Goal: Task Accomplishment & Management: Use online tool/utility

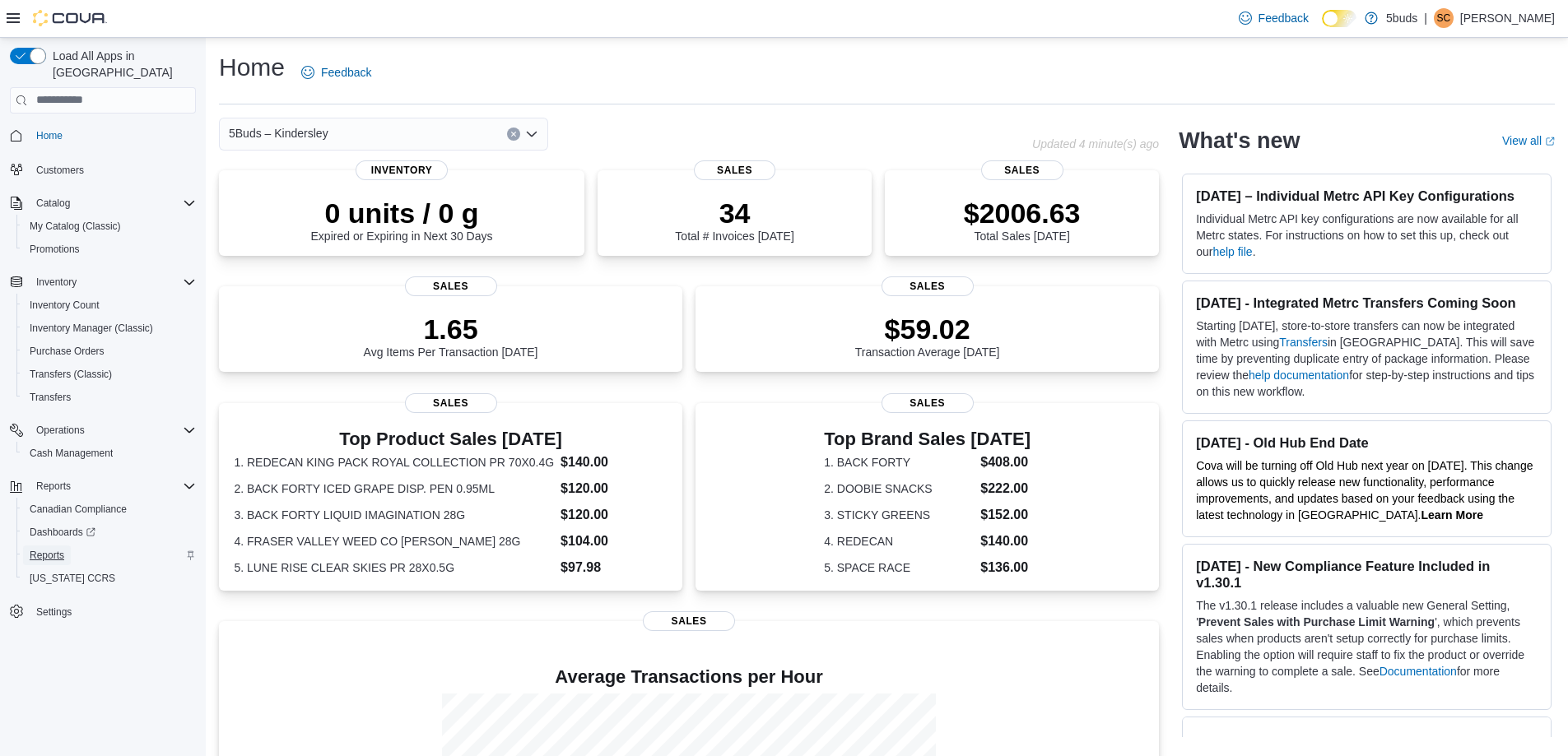
click at [48, 546] on span "Reports" at bounding box center [46, 555] width 34 height 19
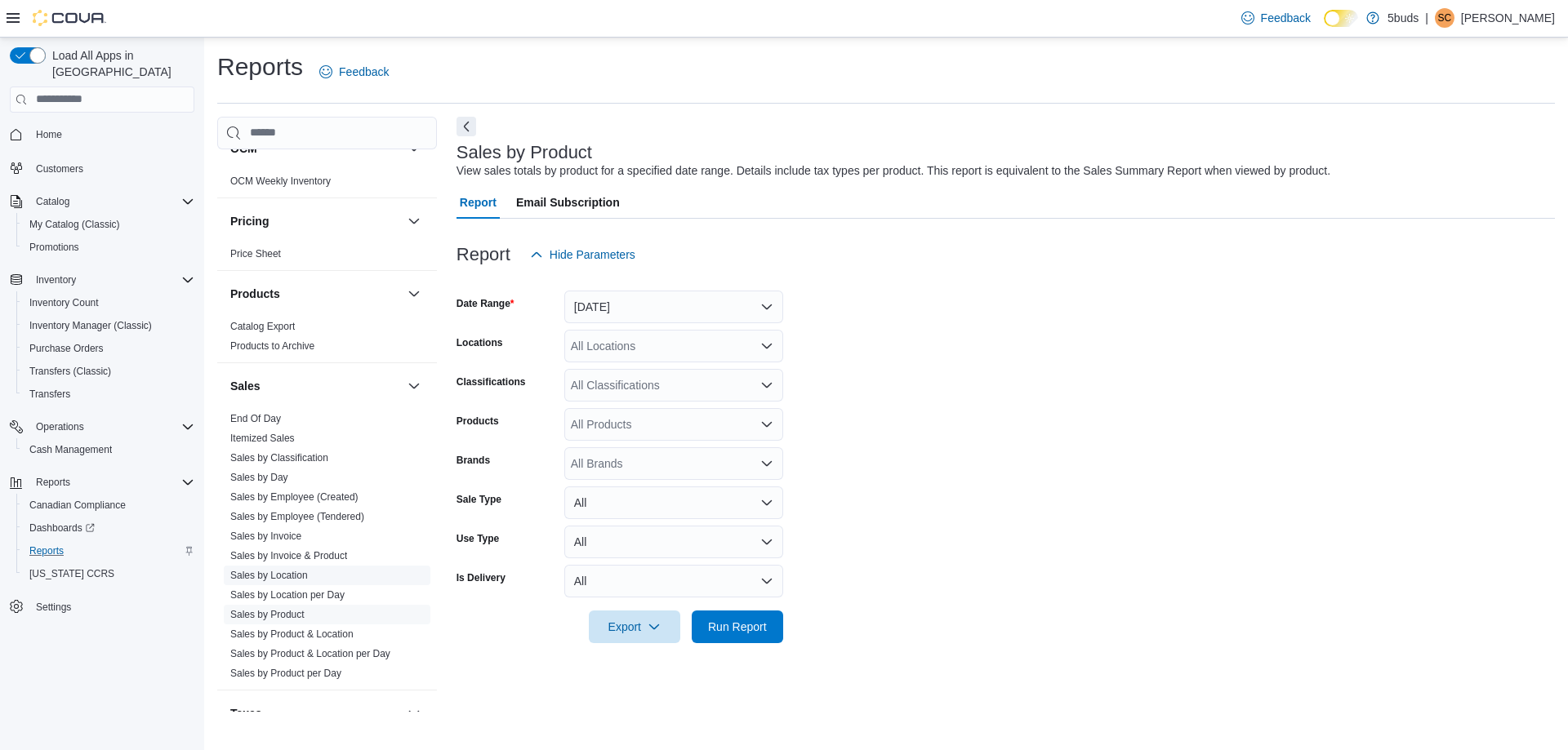
scroll to position [1202, 0]
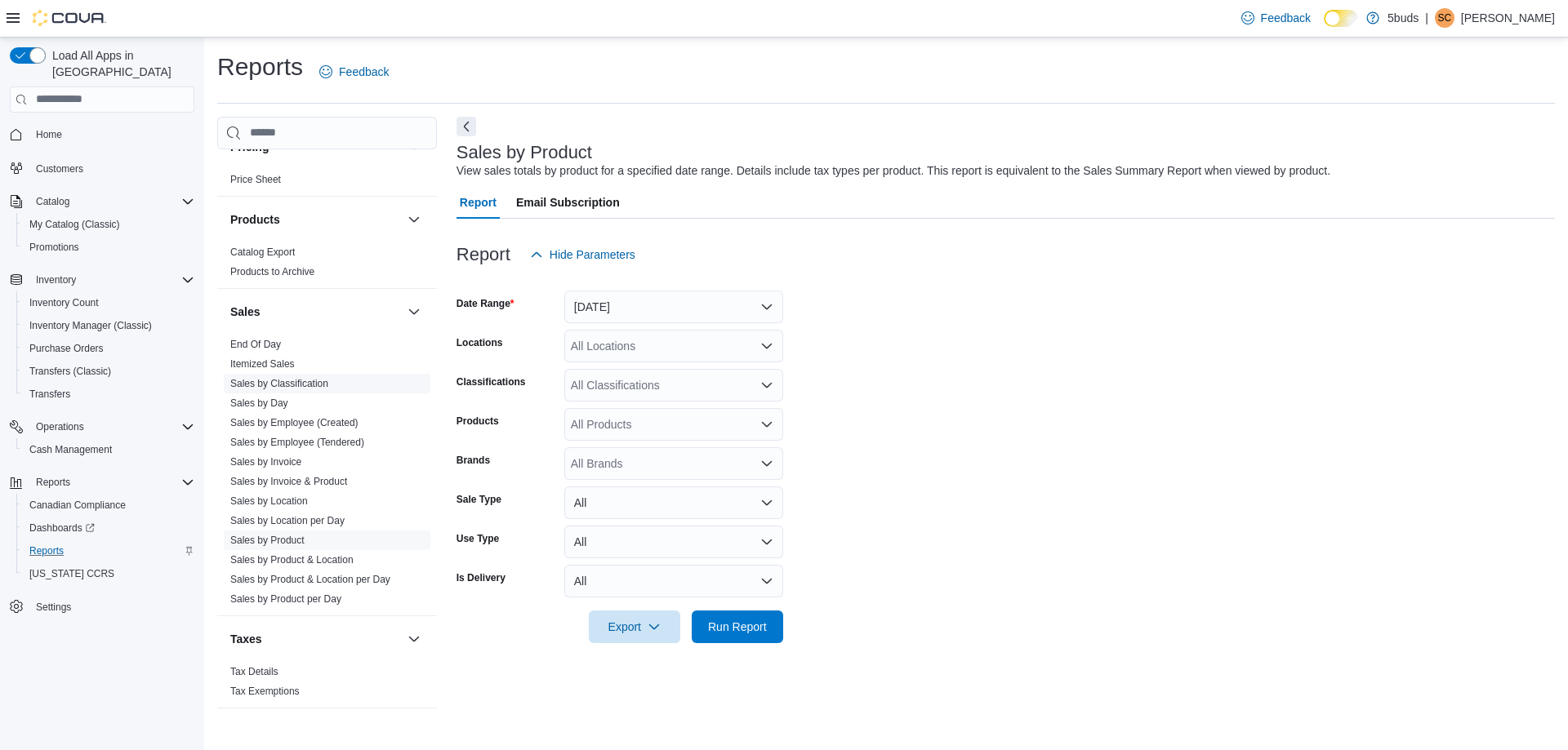
click at [287, 378] on link "Sales by Classification" at bounding box center [279, 384] width 98 height 11
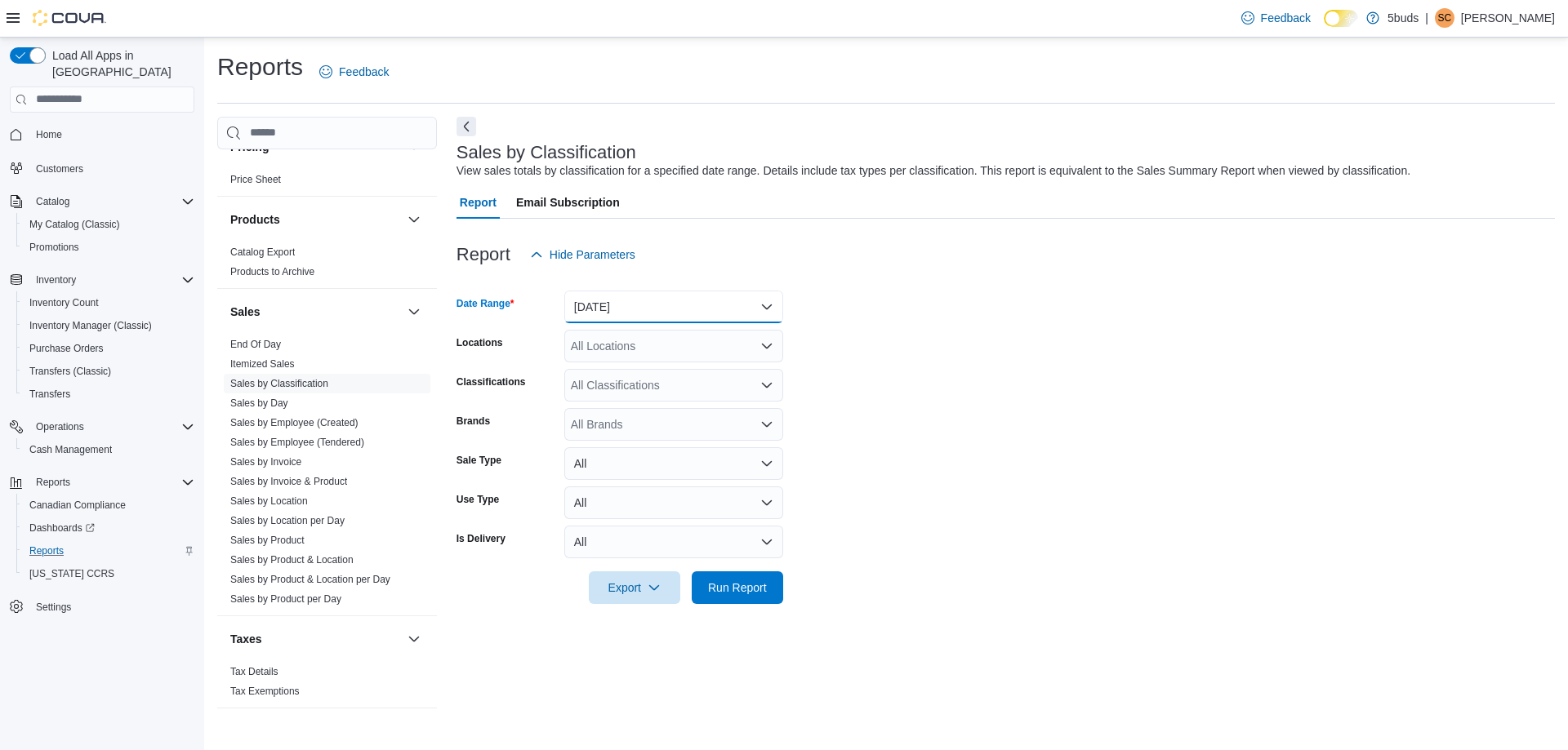
click at [656, 298] on button "[DATE]" at bounding box center [674, 306] width 219 height 32
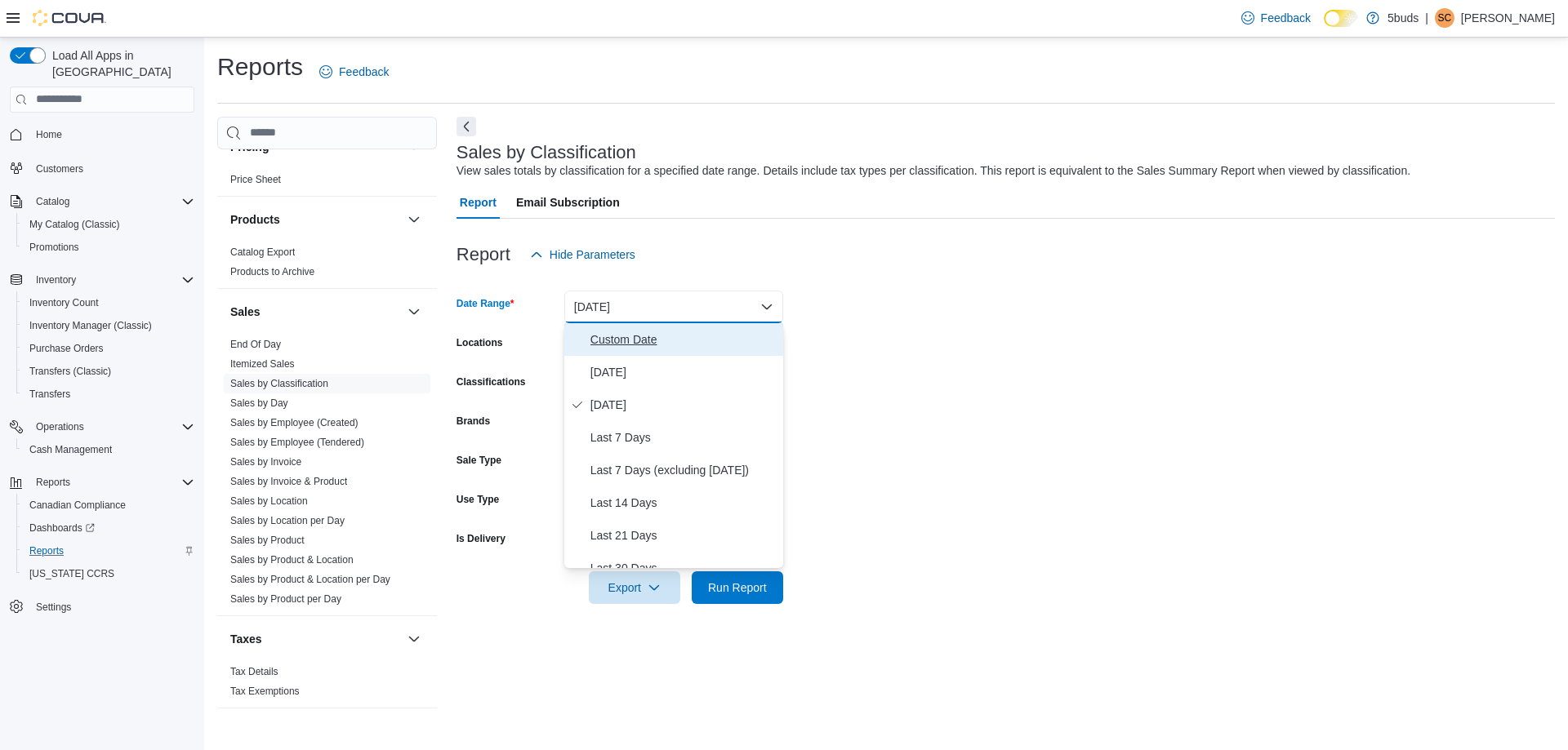
click at [627, 332] on span "Custom Date" at bounding box center [684, 339] width 186 height 19
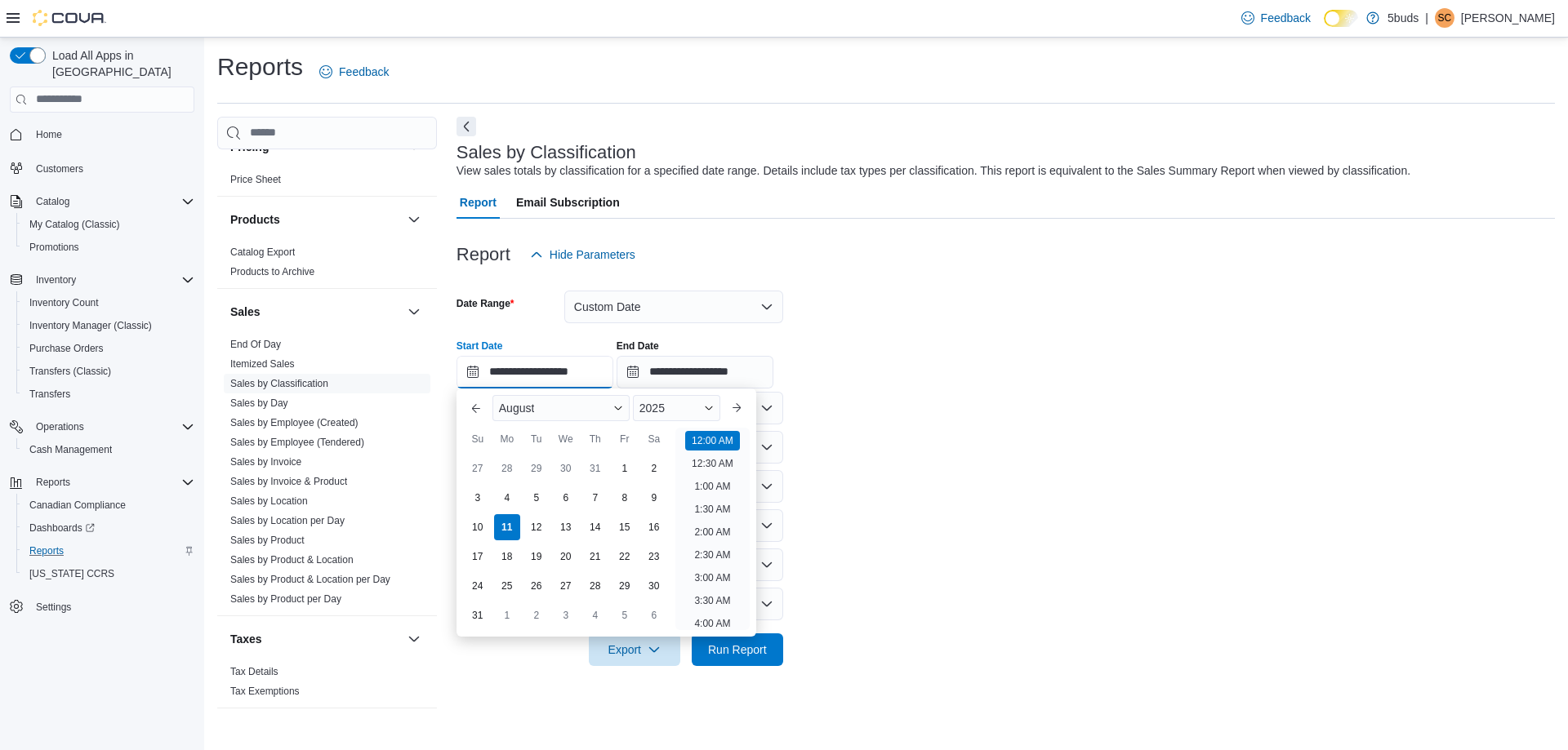
click at [590, 359] on input "**********" at bounding box center [535, 372] width 156 height 32
click at [647, 467] on div "2" at bounding box center [653, 467] width 29 height 29
type input "**********"
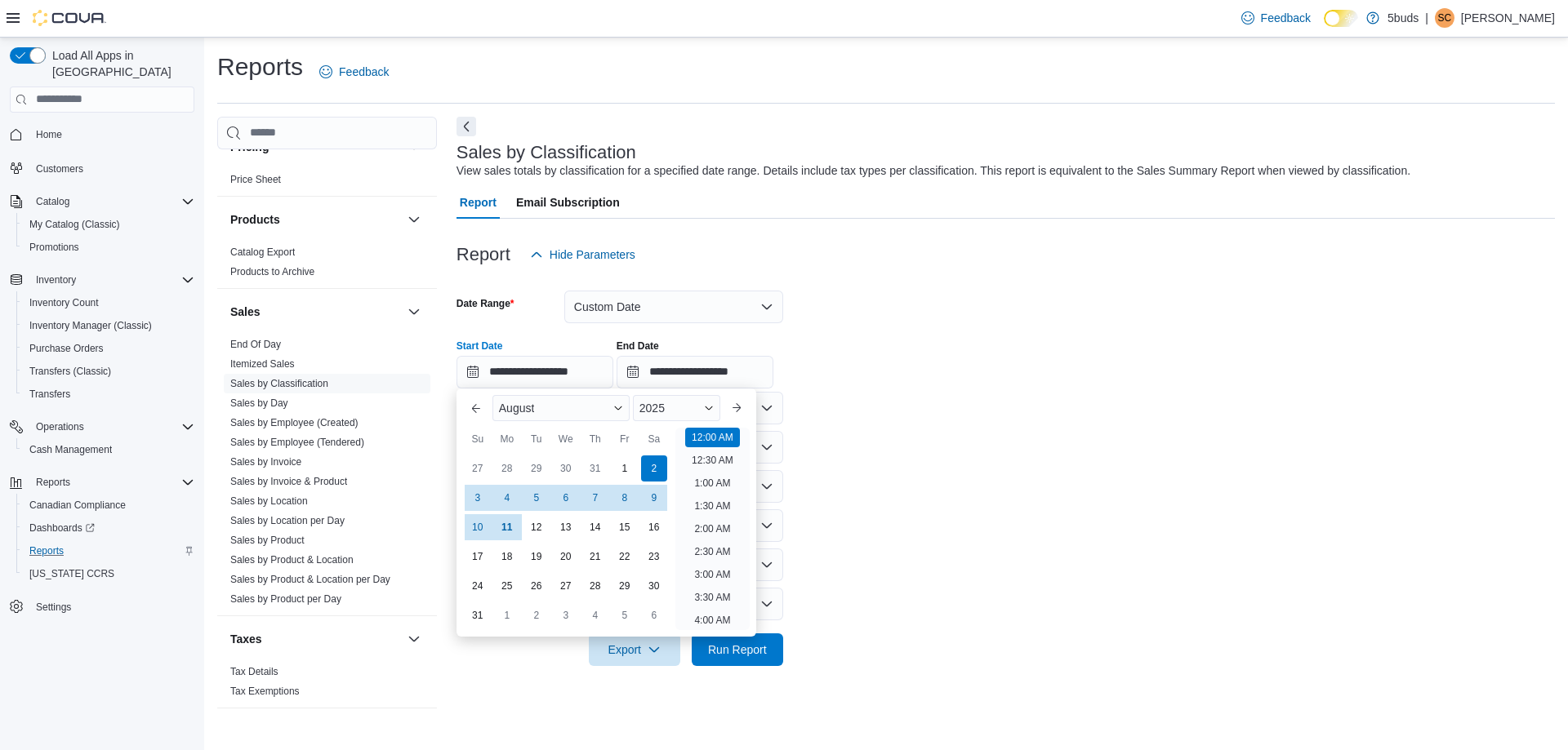
click at [854, 466] on form "**********" at bounding box center [1005, 468] width 1098 height 395
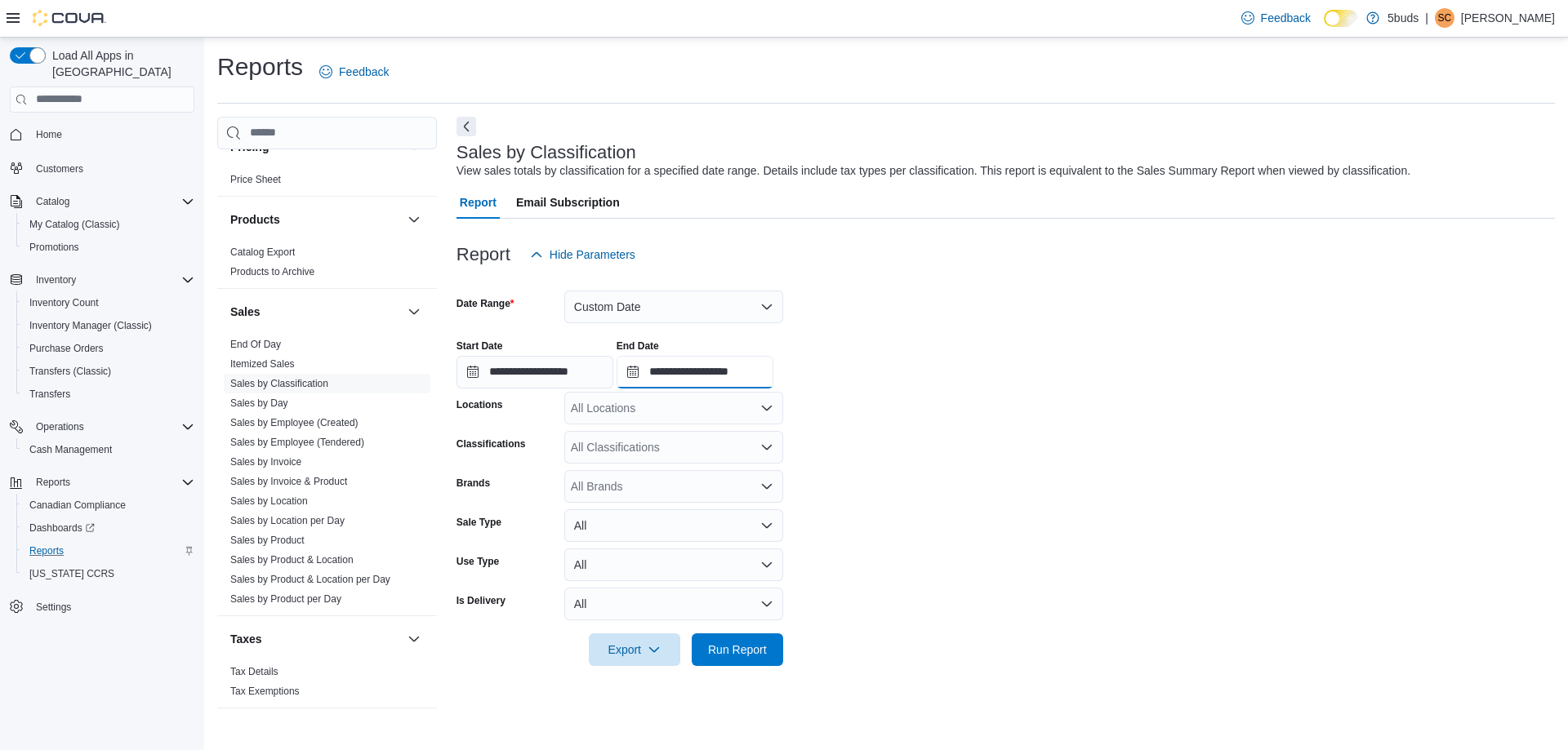
click at [729, 365] on input "**********" at bounding box center [695, 372] width 156 height 32
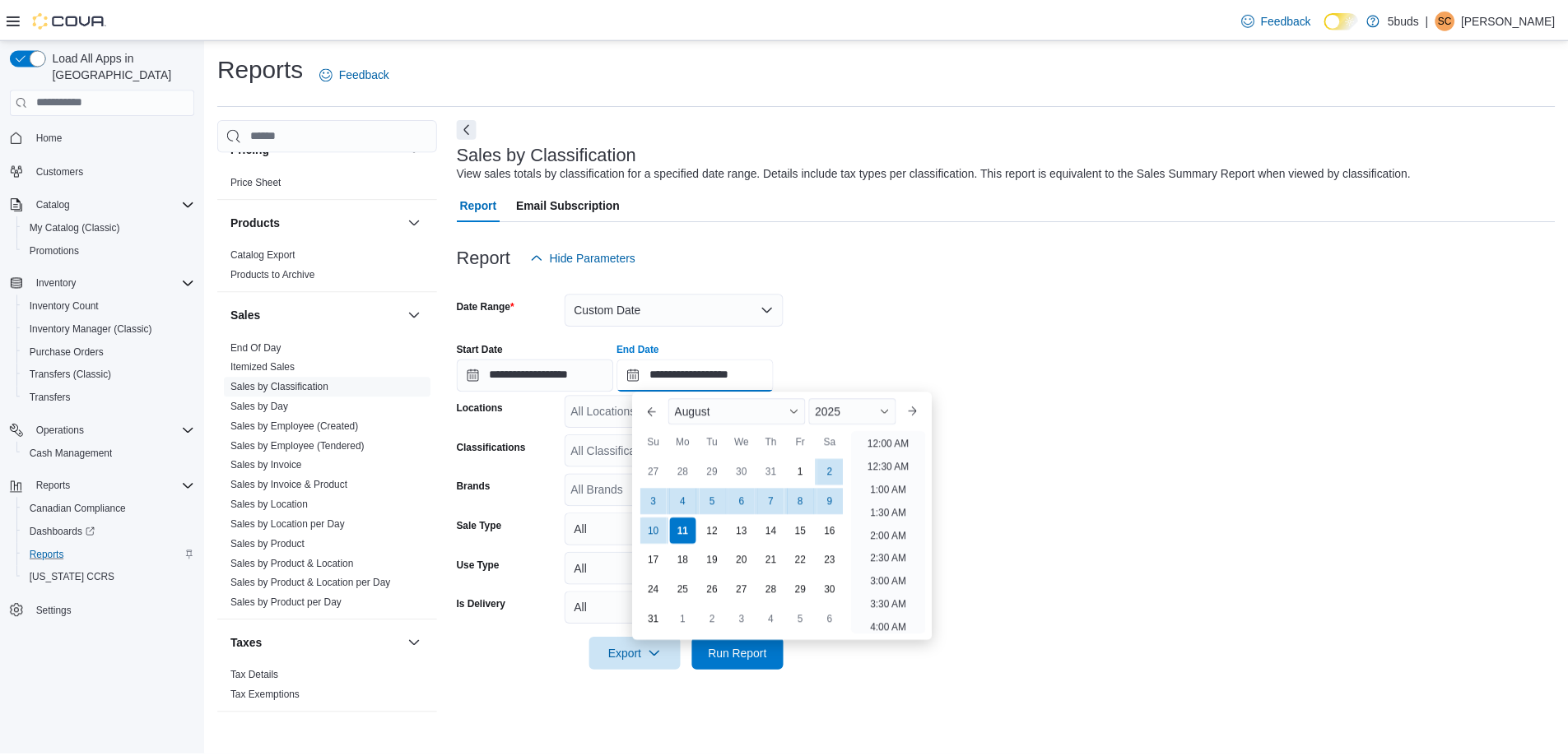
scroll to position [905, 0]
click at [801, 501] on div "8" at bounding box center [806, 501] width 29 height 29
type input "**********"
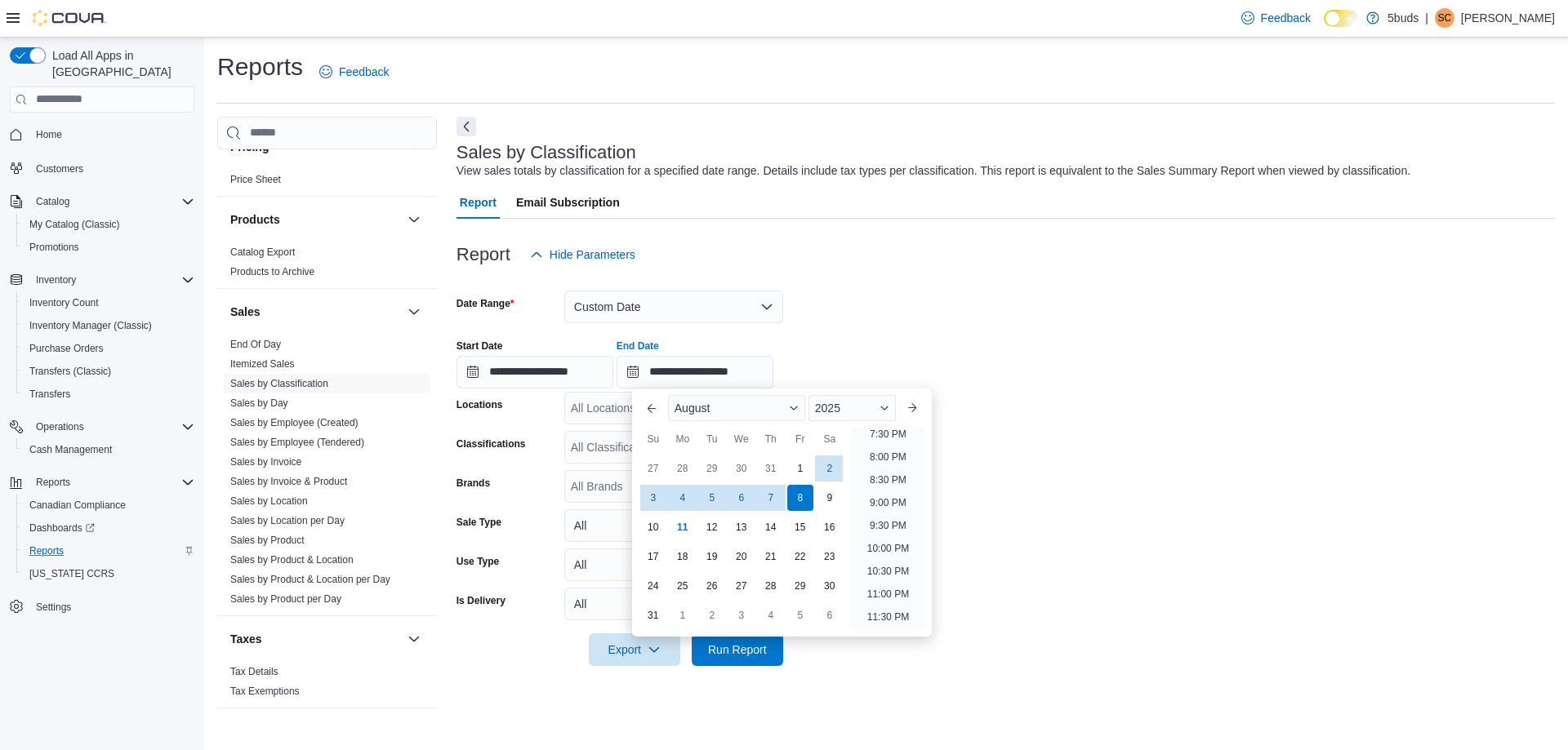
click at [995, 525] on form "**********" at bounding box center [1005, 468] width 1098 height 395
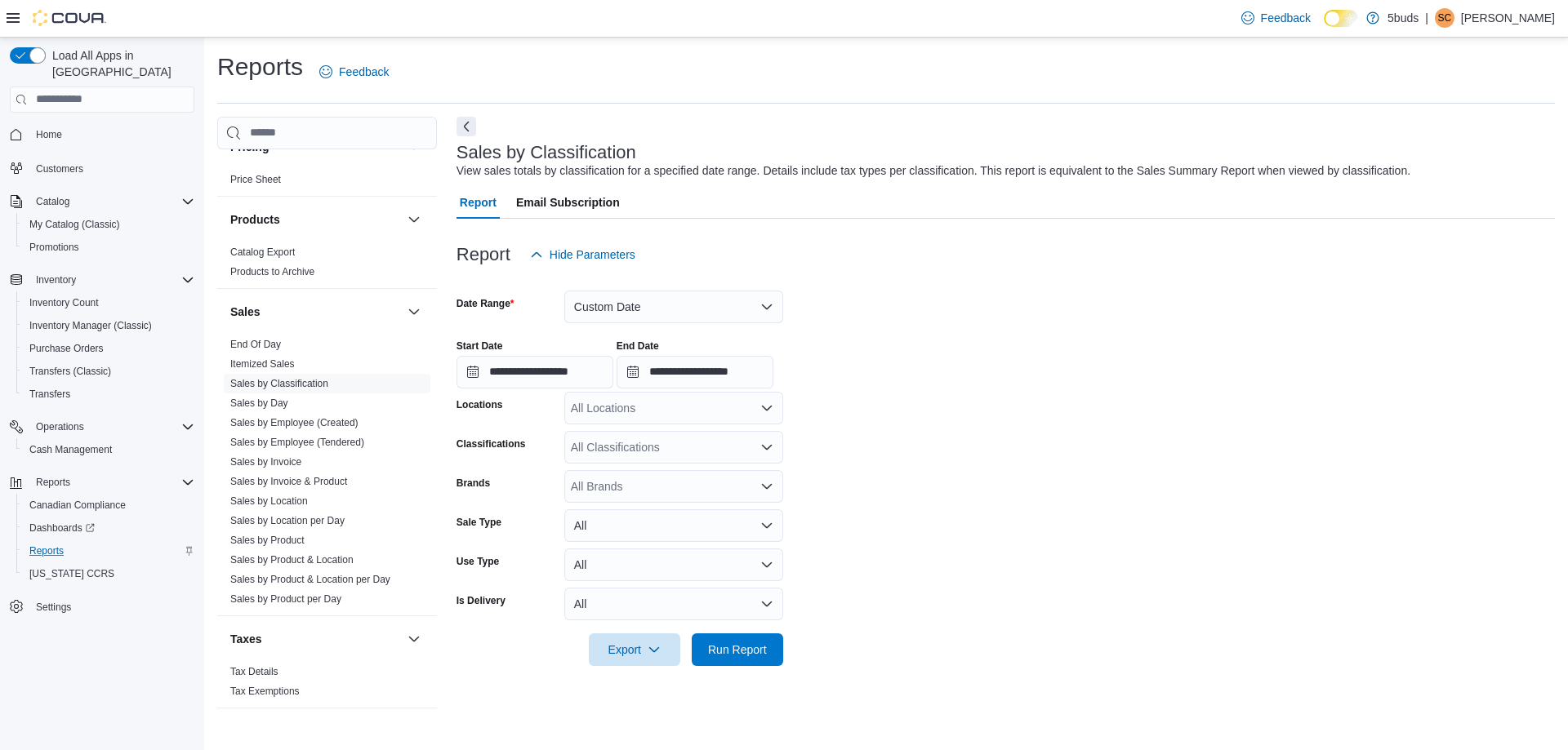
click at [685, 410] on div "All Locations" at bounding box center [674, 408] width 219 height 32
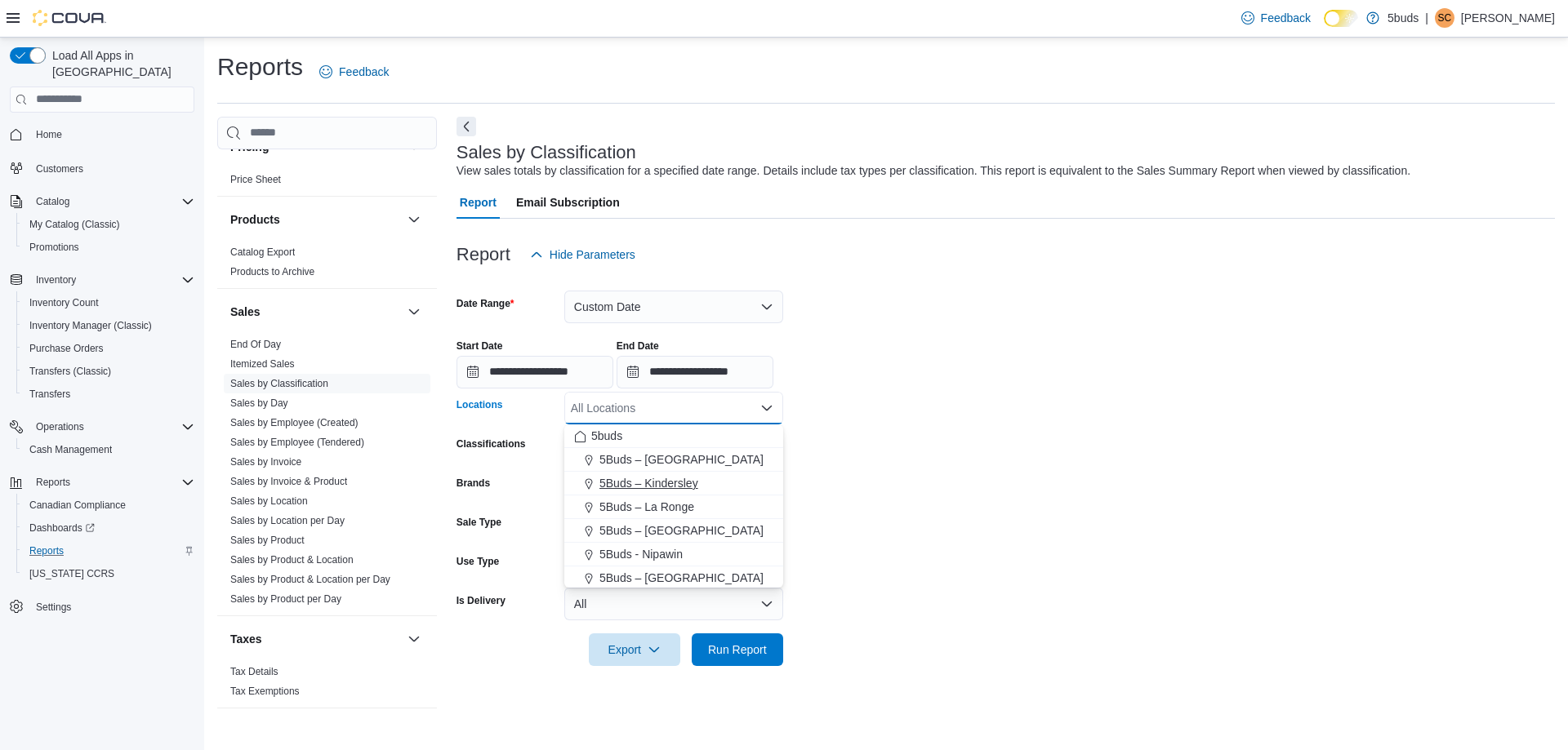
click at [667, 475] on span "5Buds – Kindersley" at bounding box center [648, 483] width 98 height 17
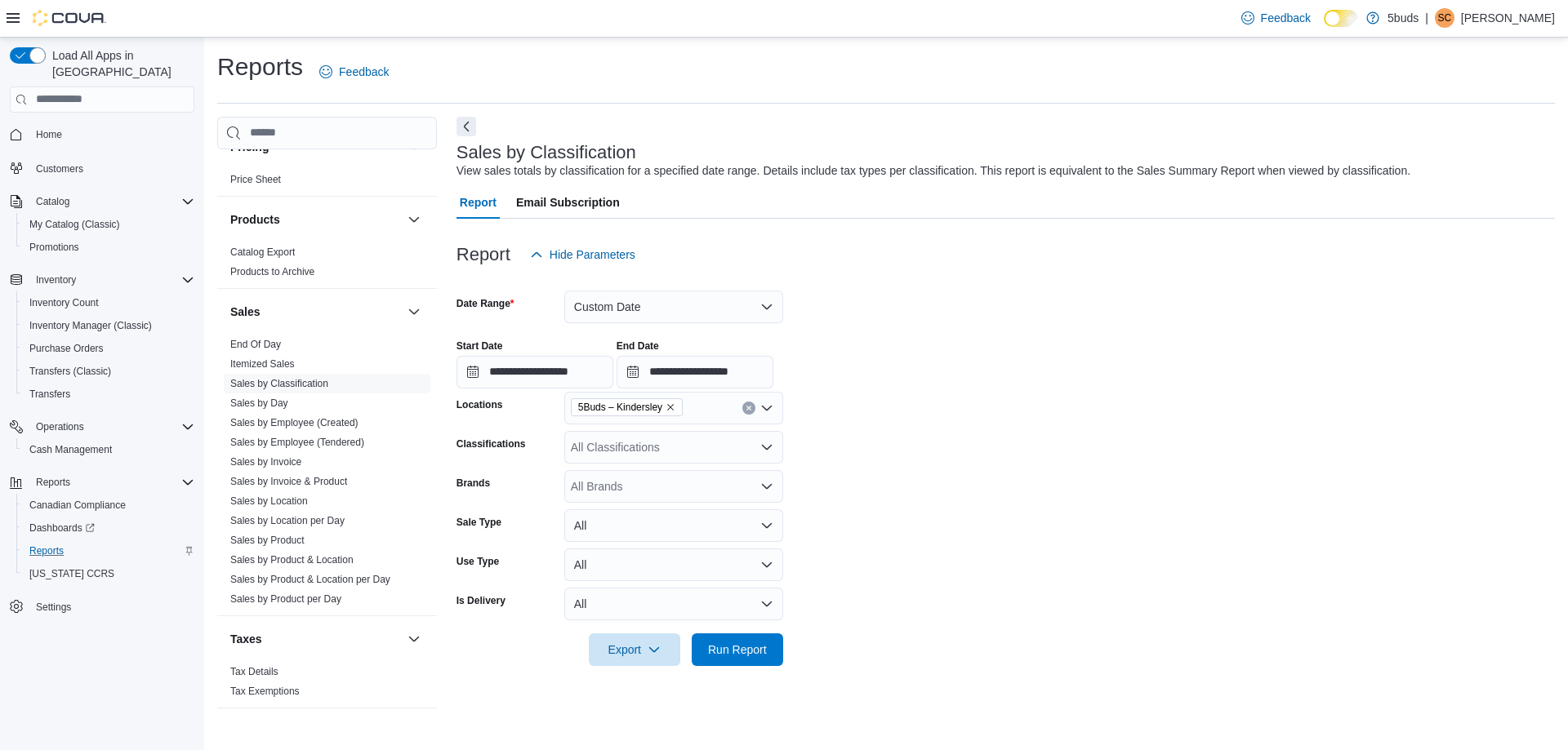
click at [926, 487] on form "**********" at bounding box center [1005, 468] width 1098 height 395
click at [677, 452] on div "All Classifications" at bounding box center [674, 447] width 219 height 32
click at [660, 519] on span "DRIED CANNABIS" at bounding box center [656, 523] width 98 height 17
click at [938, 520] on form "**********" at bounding box center [1005, 468] width 1098 height 395
click at [717, 635] on span "Run Report" at bounding box center [737, 649] width 72 height 32
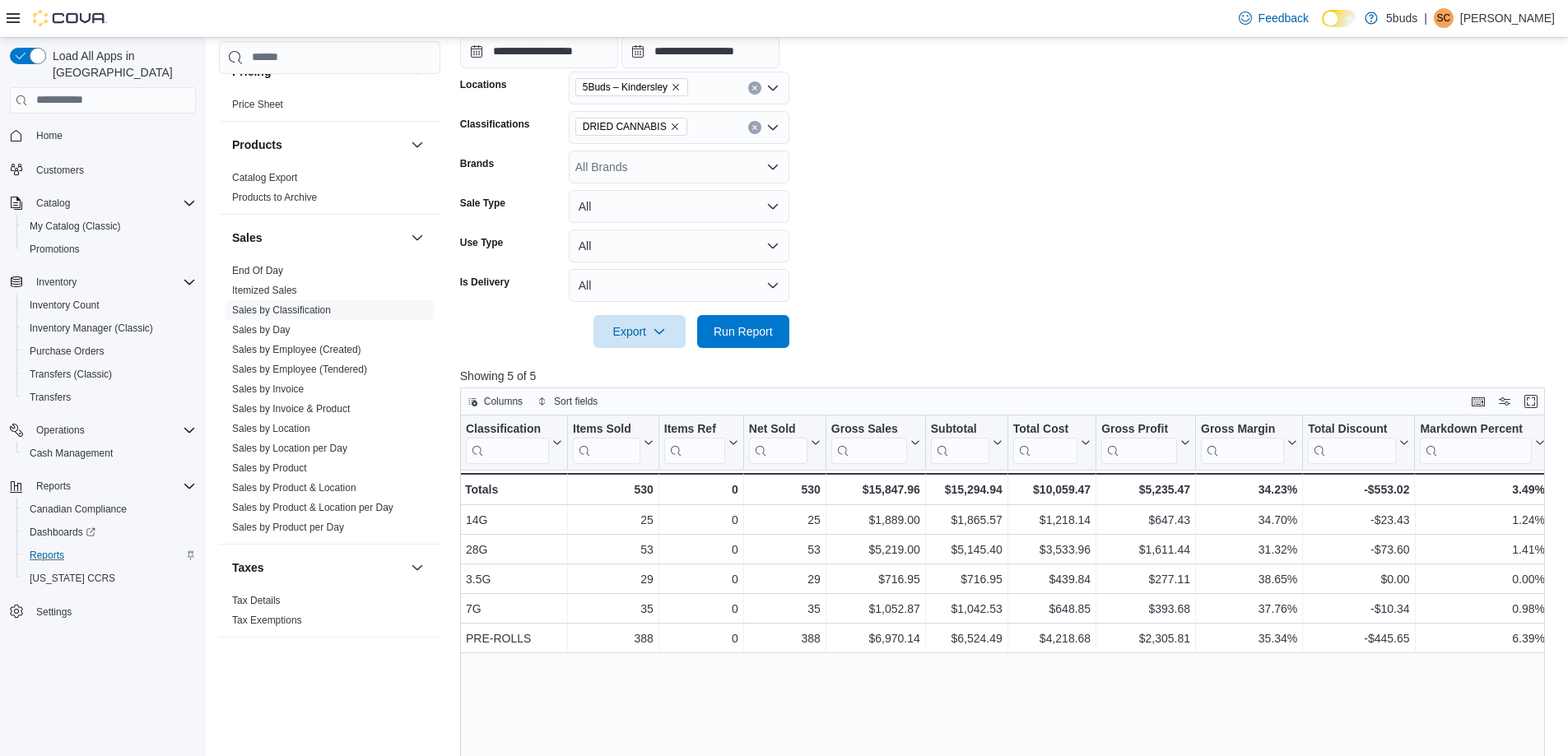
scroll to position [329, 0]
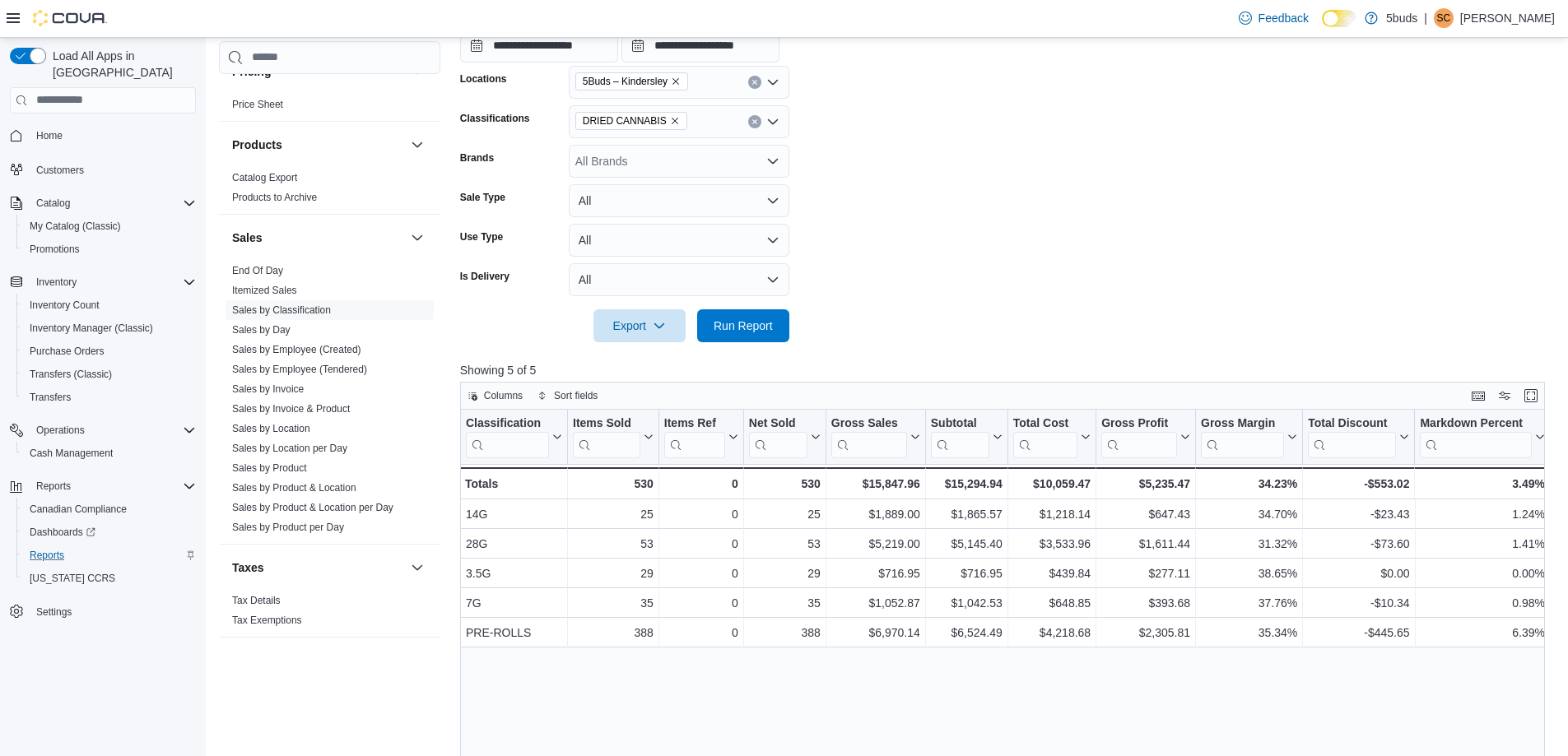
click at [673, 121] on icon "Remove DRIED CANNABIS from selection in this group" at bounding box center [675, 121] width 10 height 10
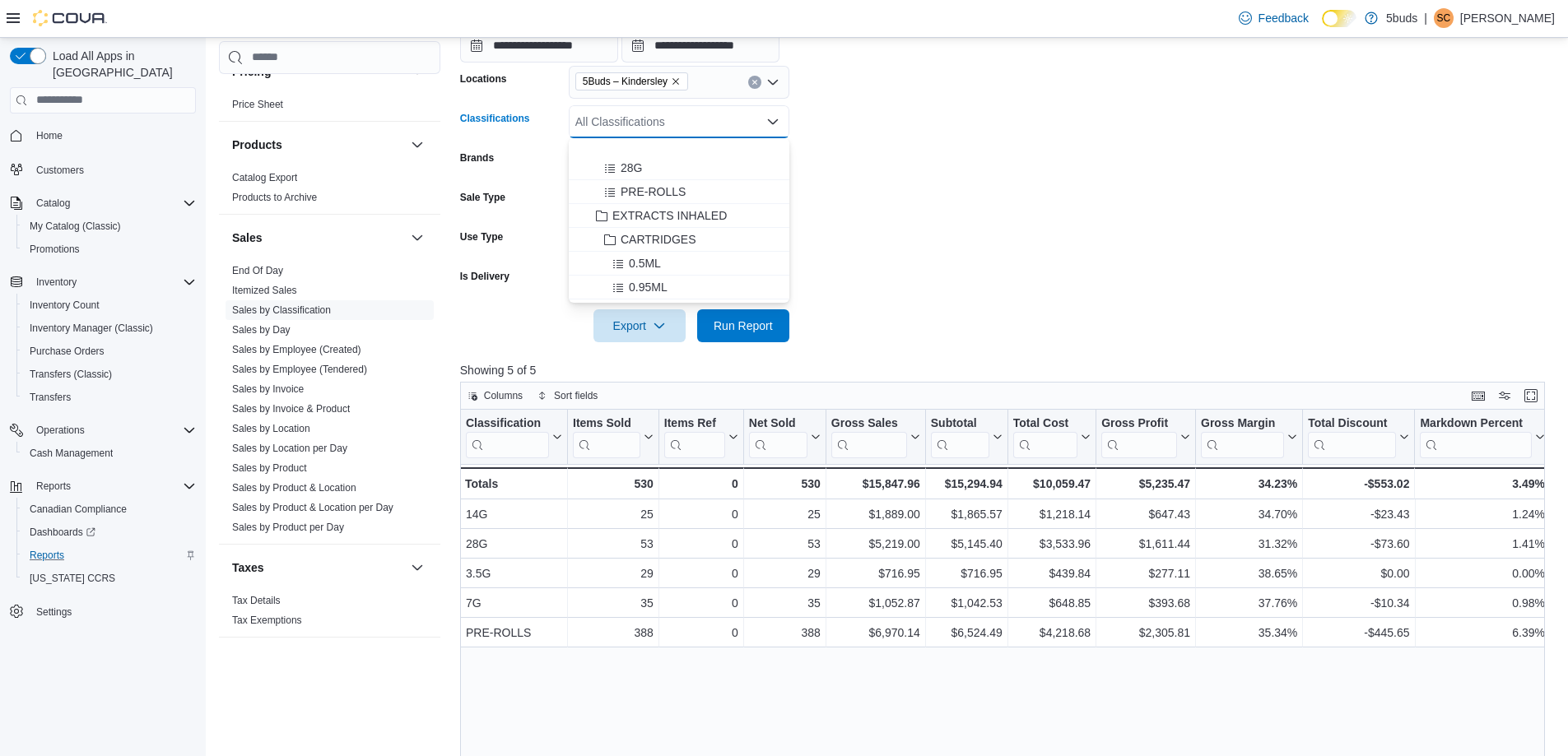
scroll to position [247, 0]
click at [681, 162] on span "EXTRACTS INHALED" at bounding box center [669, 165] width 114 height 17
click at [753, 326] on span "Run Report" at bounding box center [743, 326] width 59 height 17
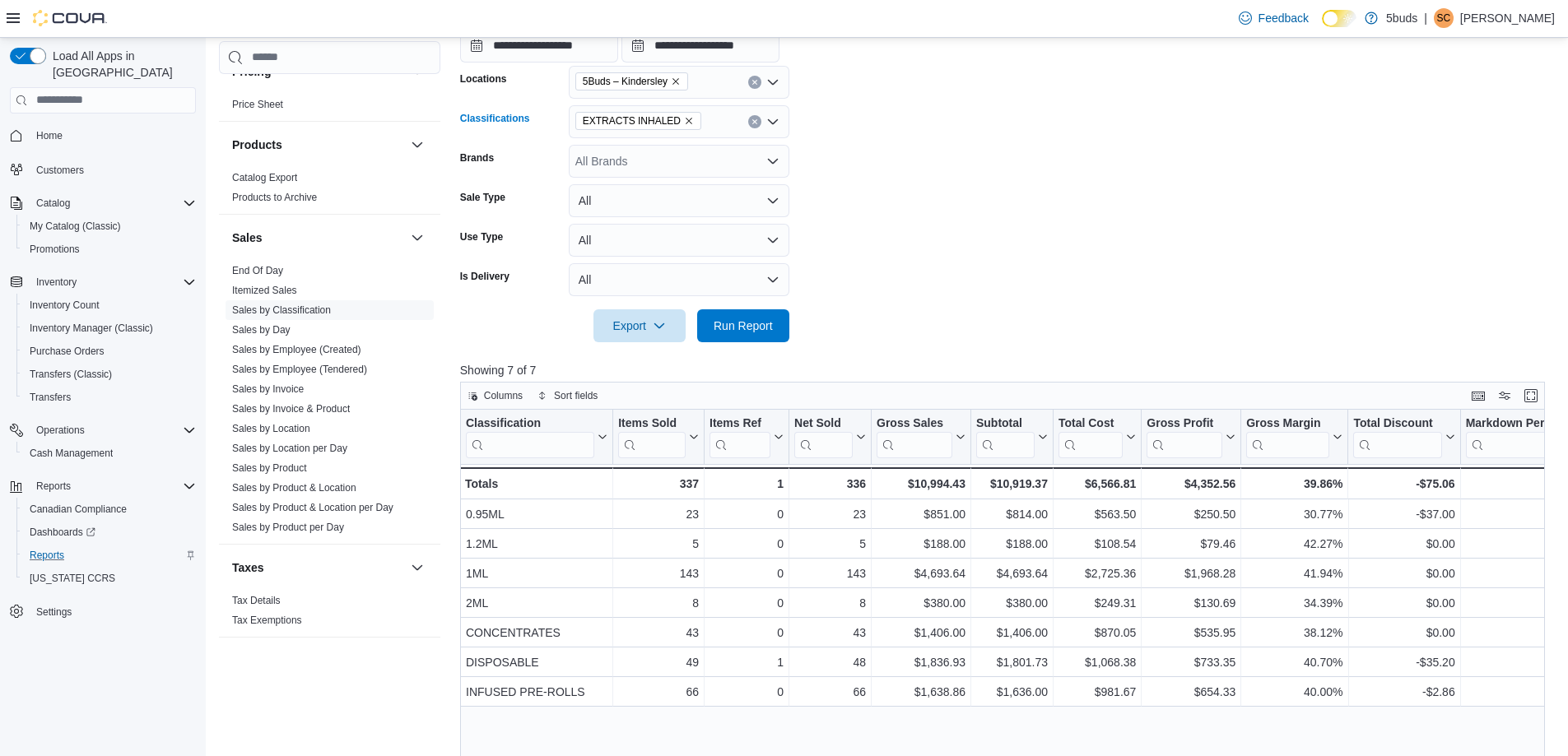
click at [683, 126] on span "EXTRACTS INHALED" at bounding box center [638, 122] width 111 height 17
click at [684, 121] on icon "Remove EXTRACTS INHALED from selection in this group" at bounding box center [688, 121] width 10 height 10
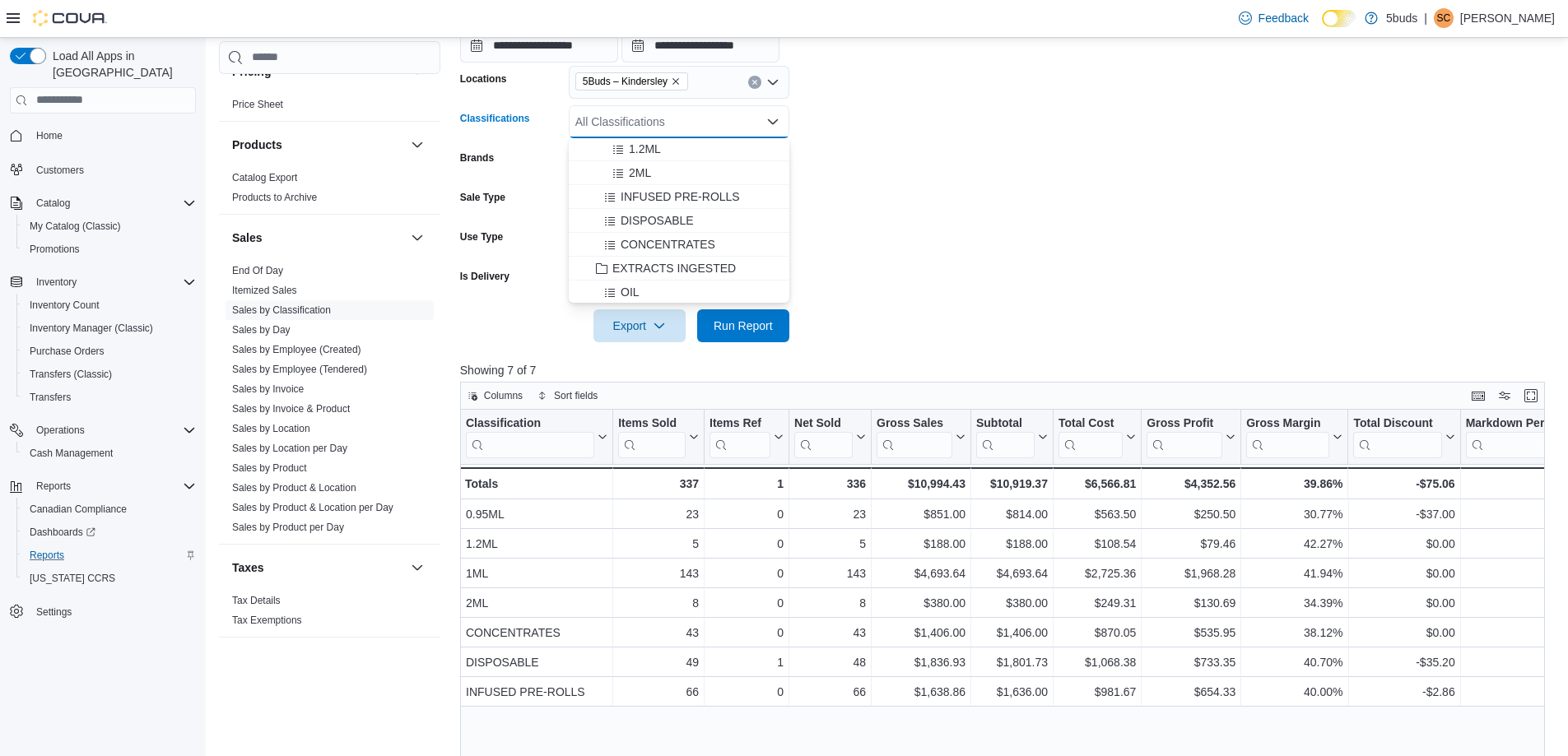
scroll to position [412, 0]
click at [660, 245] on span "EXTRACTS INGESTED" at bounding box center [674, 239] width 123 height 17
click at [730, 319] on span "Run Report" at bounding box center [743, 326] width 59 height 17
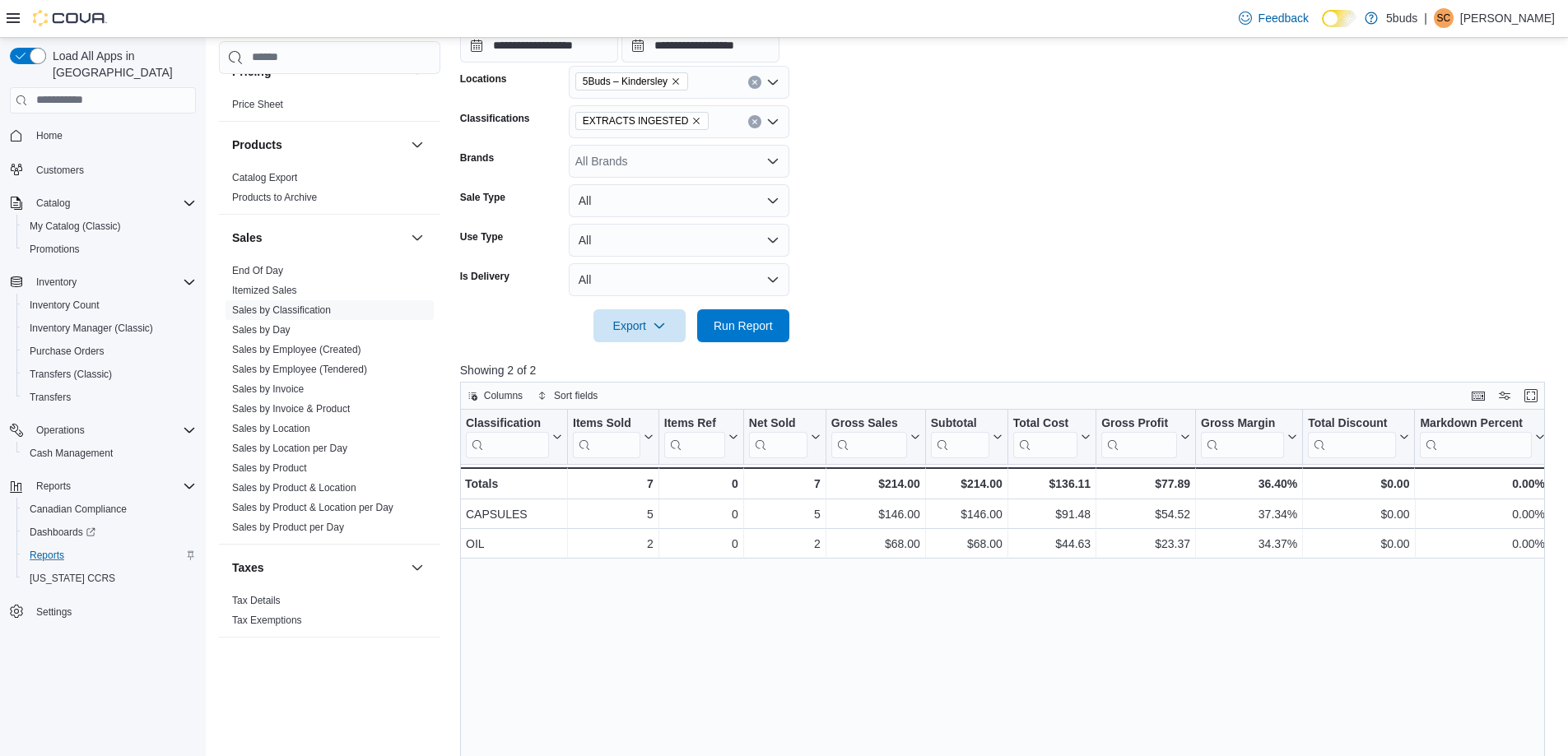
click at [691, 117] on icon "Remove EXTRACTS INGESTED from selection in this group" at bounding box center [696, 121] width 10 height 10
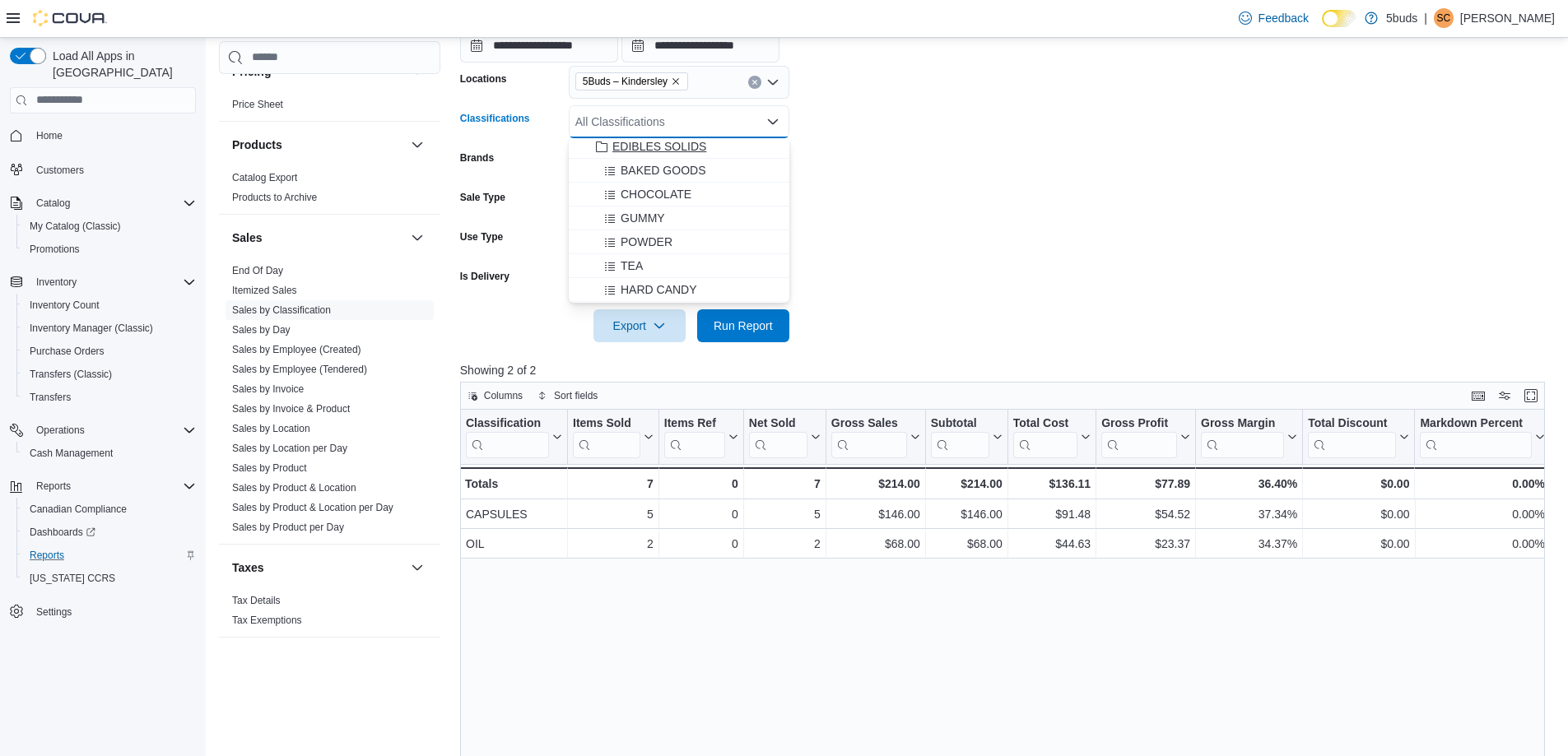
click at [673, 147] on span "EDIBLES SOLIDS" at bounding box center [659, 147] width 94 height 17
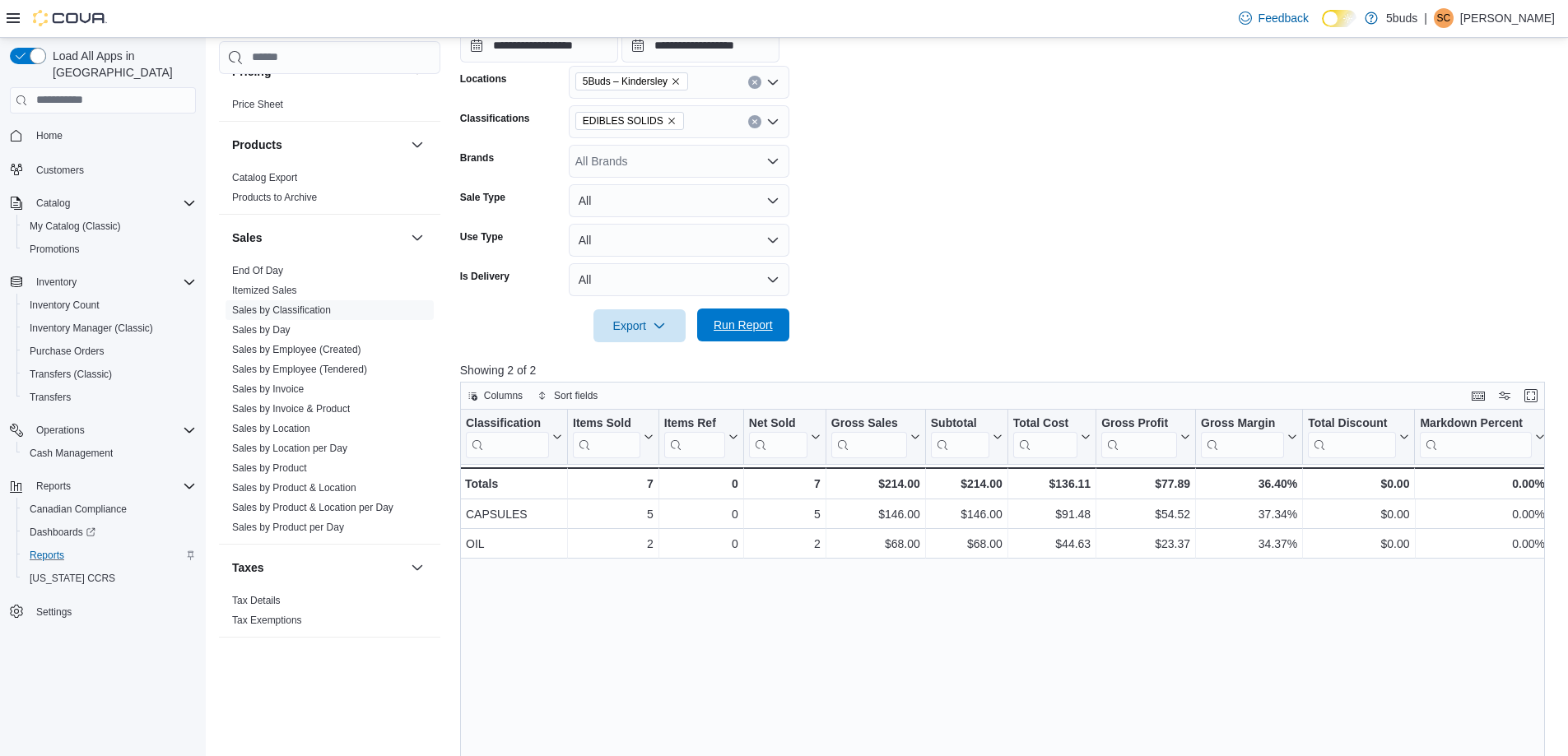
click at [721, 324] on span "Run Report" at bounding box center [743, 326] width 59 height 17
click at [667, 123] on icon "Remove EDIBLES SOLIDS from selection in this group" at bounding box center [672, 121] width 10 height 10
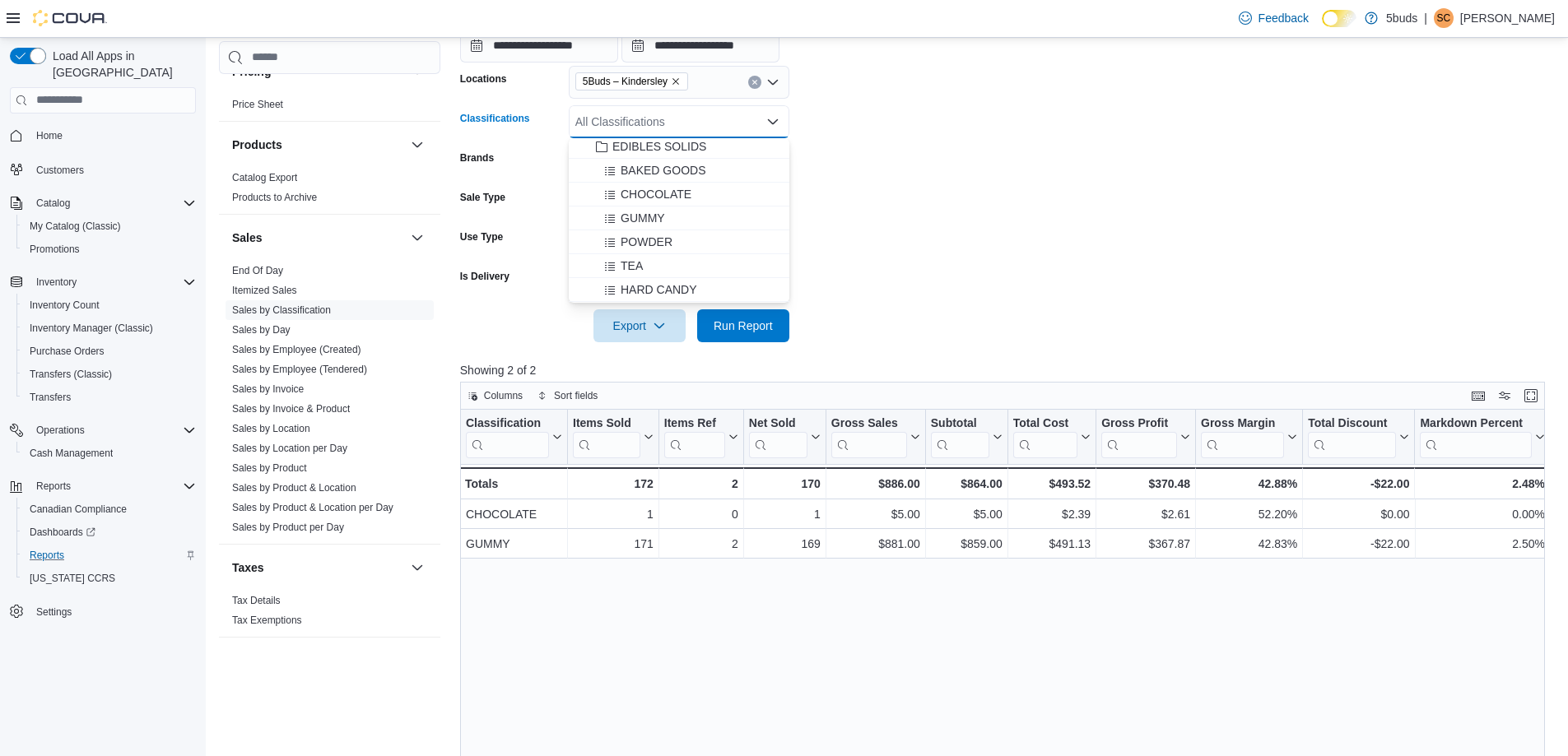
scroll to position [659, 0]
click at [669, 228] on span "EDIBLES NON-SOLIDS" at bounding box center [674, 231] width 123 height 17
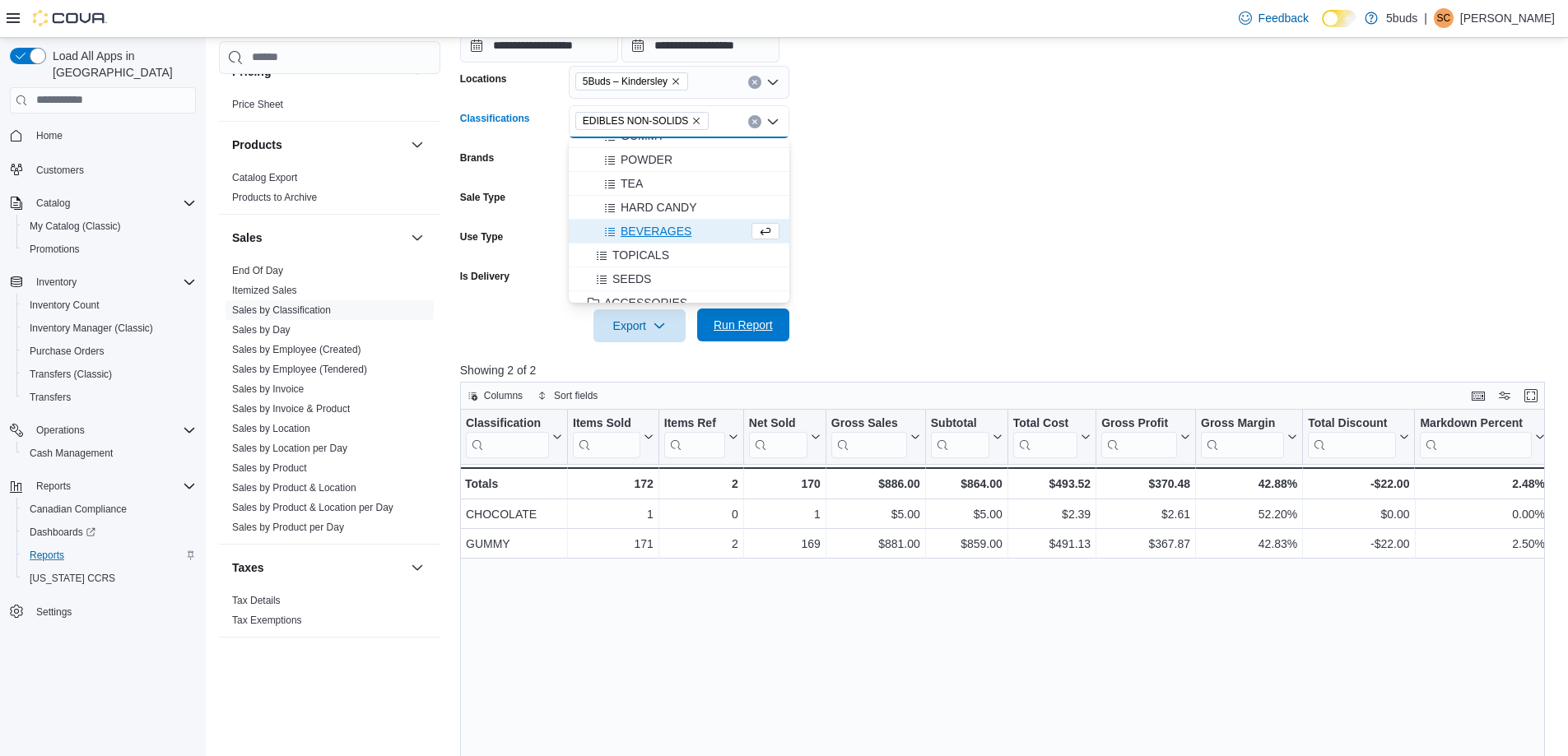
click at [722, 317] on span "Run Report" at bounding box center [743, 325] width 72 height 32
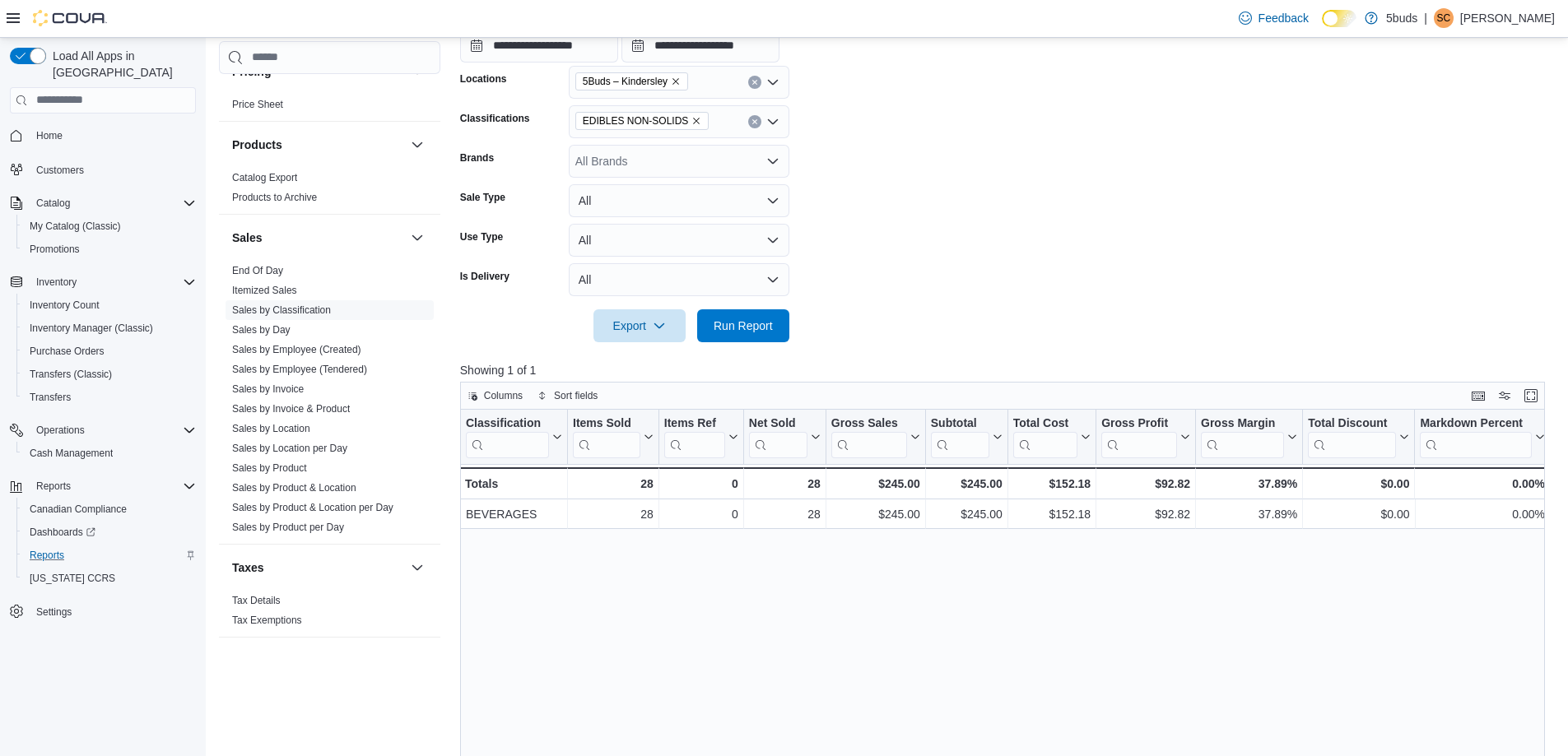
click at [694, 121] on icon "Remove EDIBLES NON-SOLIDS from selection in this group" at bounding box center [697, 121] width 6 height 6
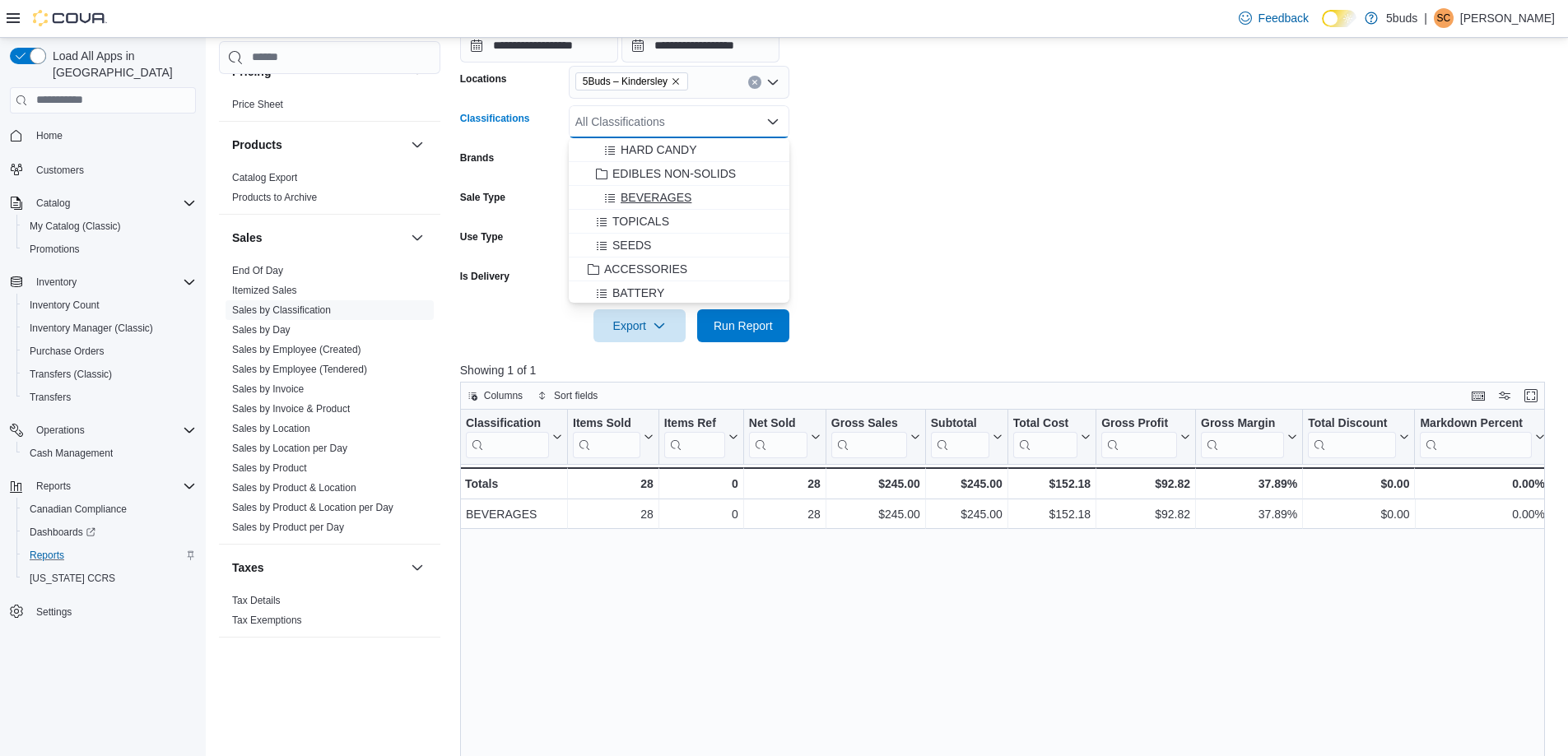
scroll to position [741, 0]
click at [655, 193] on span "TOPICALS" at bounding box center [640, 197] width 57 height 17
click at [718, 322] on span "Run Report" at bounding box center [743, 326] width 59 height 17
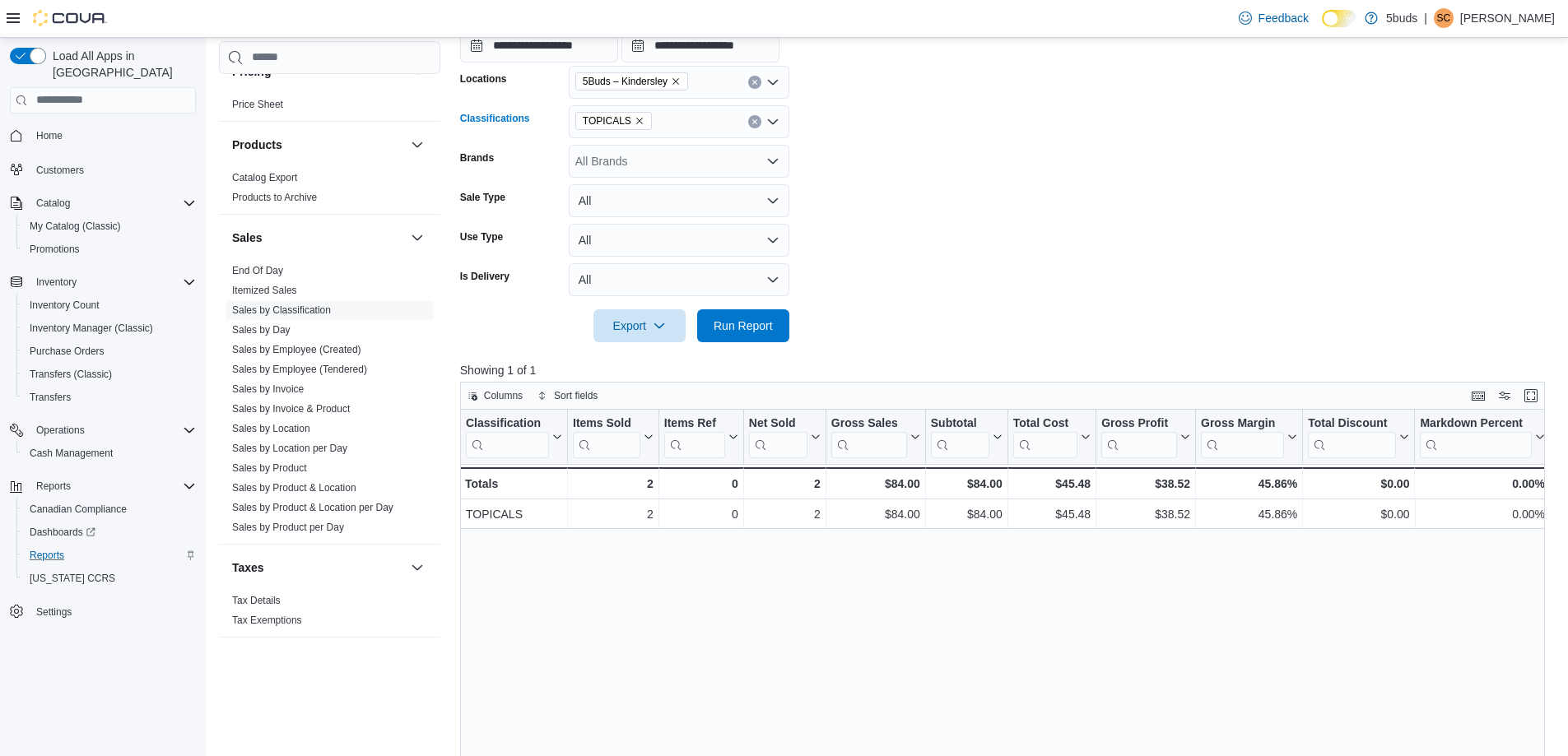
click at [636, 122] on icon "Remove TOPICALS from selection in this group" at bounding box center [639, 121] width 6 height 6
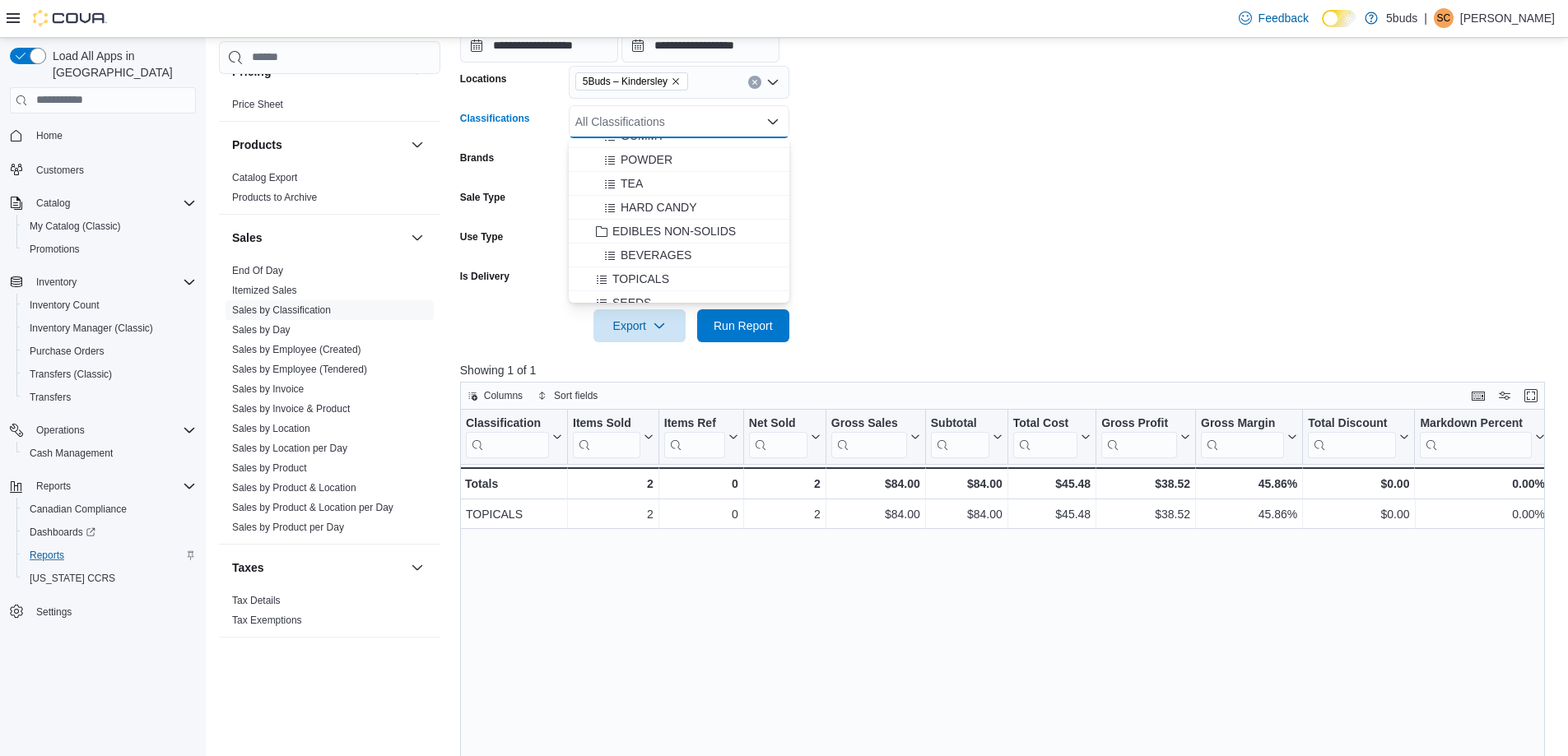
scroll to position [741, 0]
click at [636, 226] on span "SEEDS" at bounding box center [632, 221] width 39 height 17
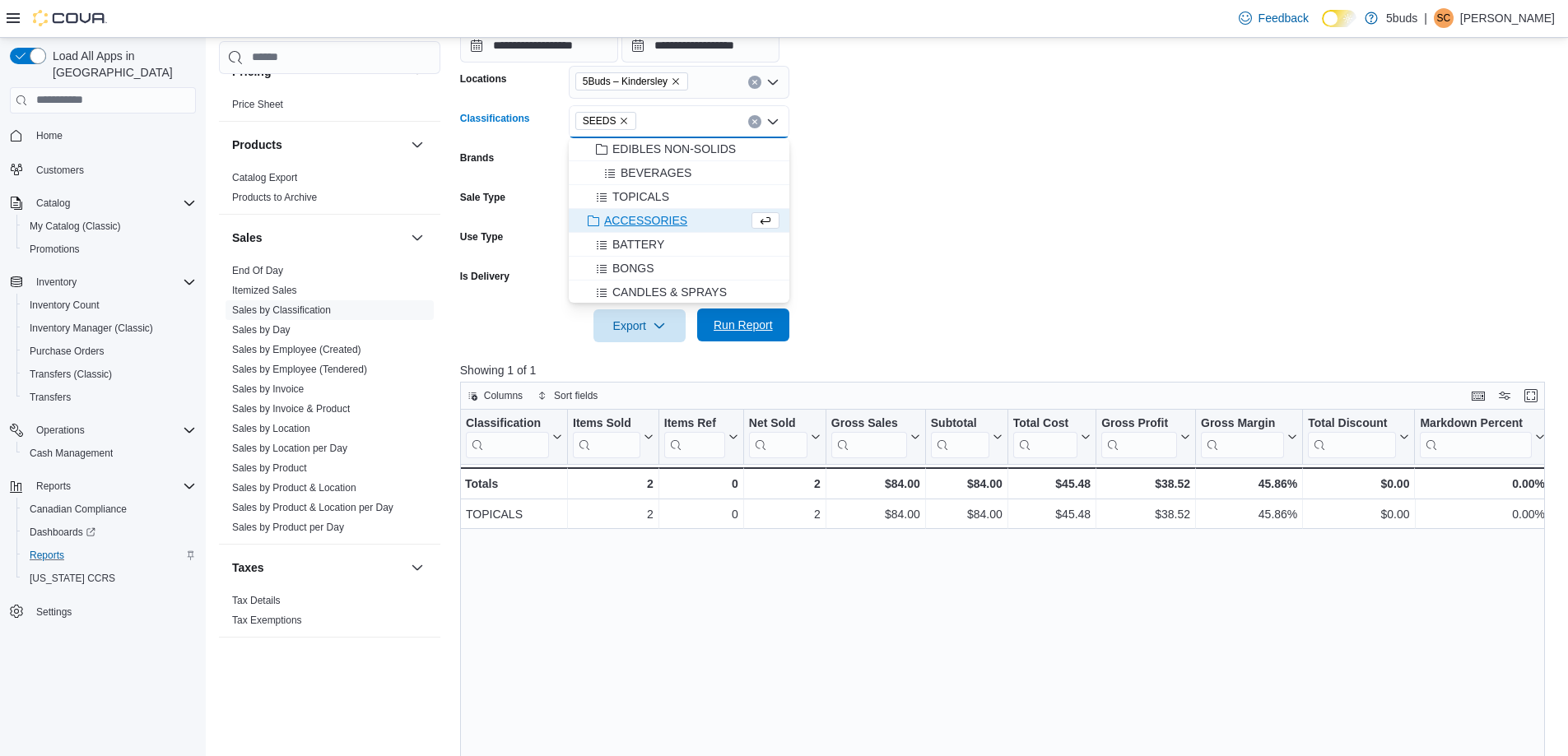
click at [734, 313] on span "Run Report" at bounding box center [743, 325] width 72 height 32
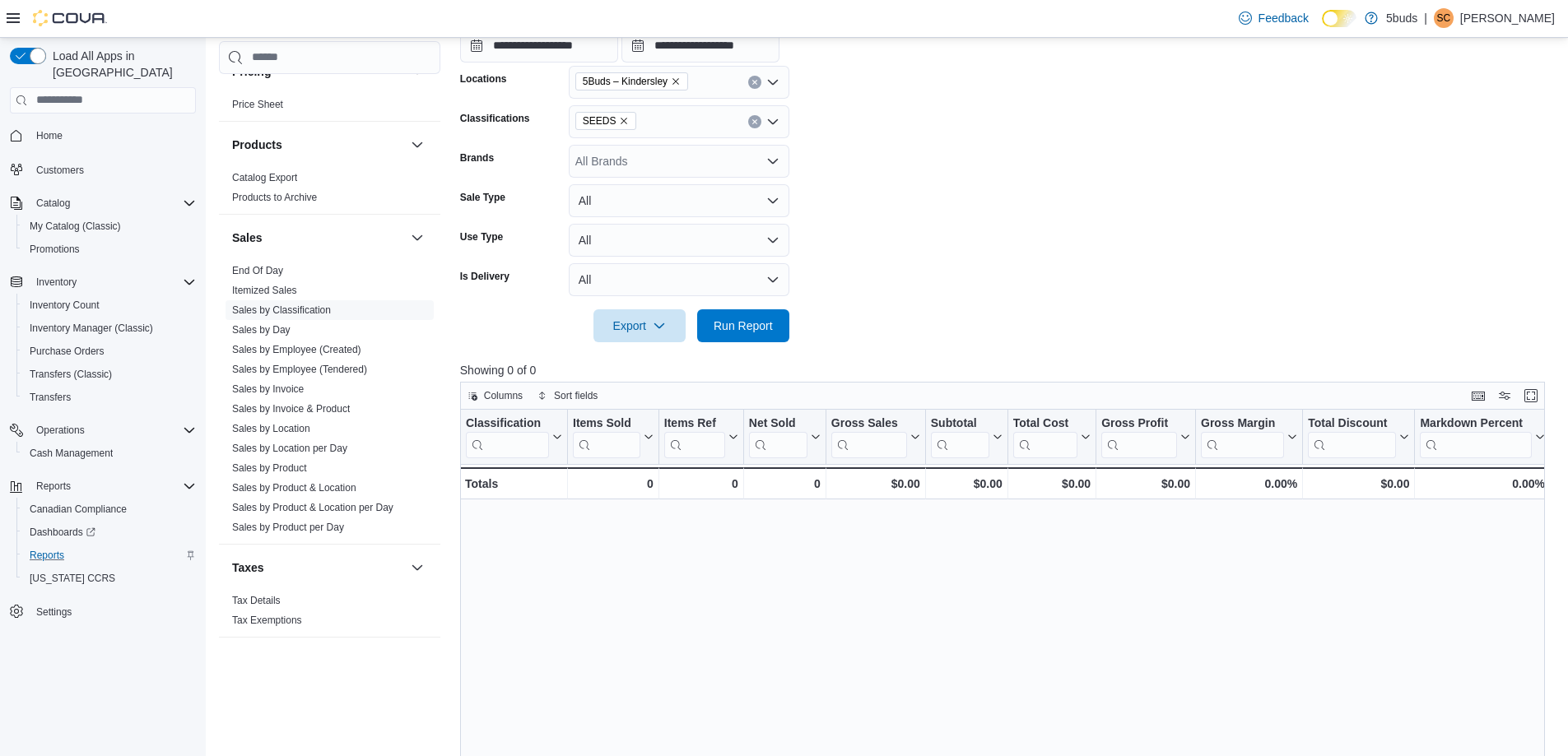
click at [624, 121] on span "SEEDS" at bounding box center [606, 122] width 62 height 19
click at [621, 121] on icon "Remove SEEDS from selection in this group" at bounding box center [623, 121] width 10 height 10
type input "***"
click at [626, 148] on span "ACCESSORIES" at bounding box center [646, 150] width 84 height 17
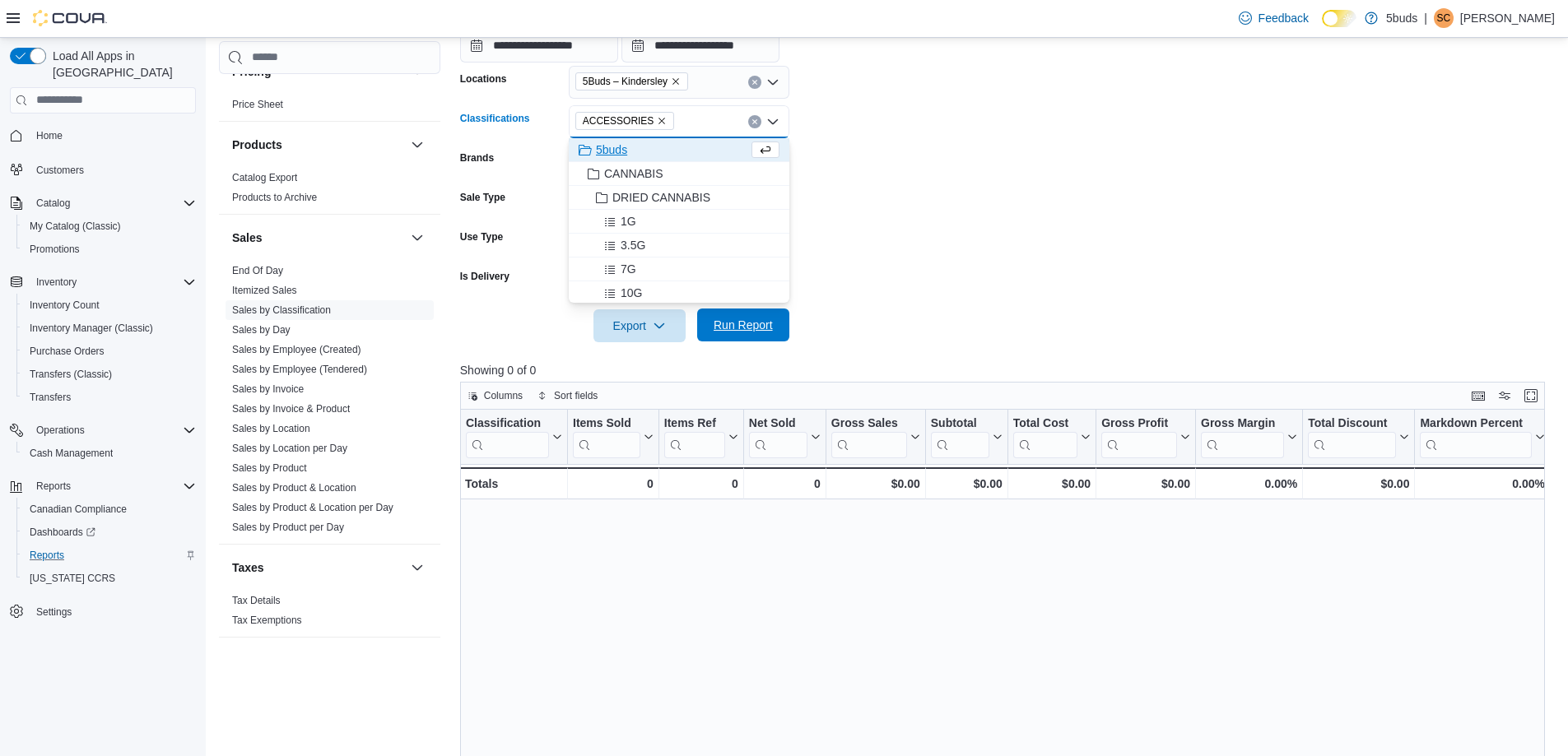
click at [762, 332] on span "Run Report" at bounding box center [743, 326] width 59 height 17
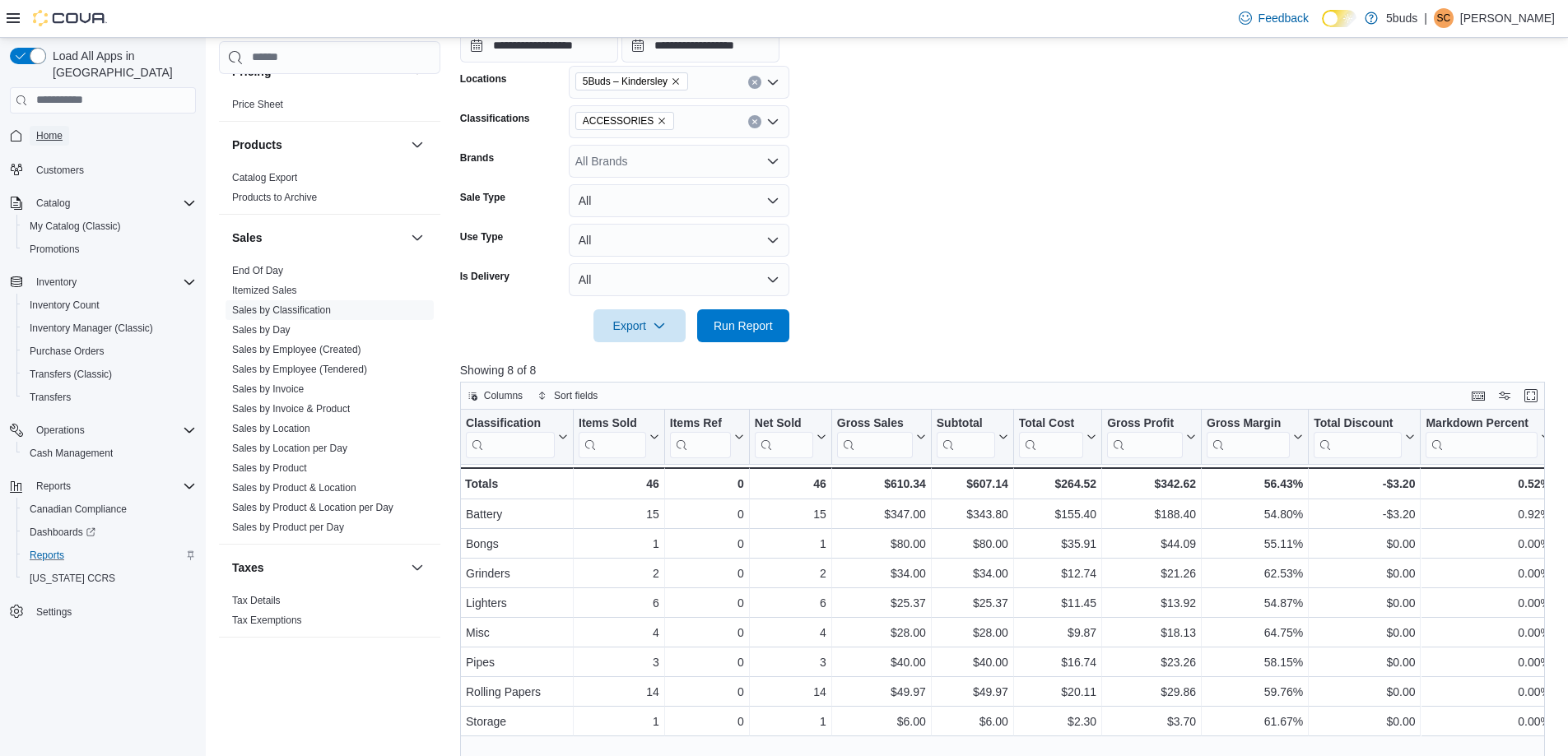
drag, startPoint x: 58, startPoint y: 114, endPoint x: 639, endPoint y: 5, distance: 591.1
click at [58, 129] on span "Home" at bounding box center [49, 135] width 26 height 13
